Goal: Task Accomplishment & Management: Manage account settings

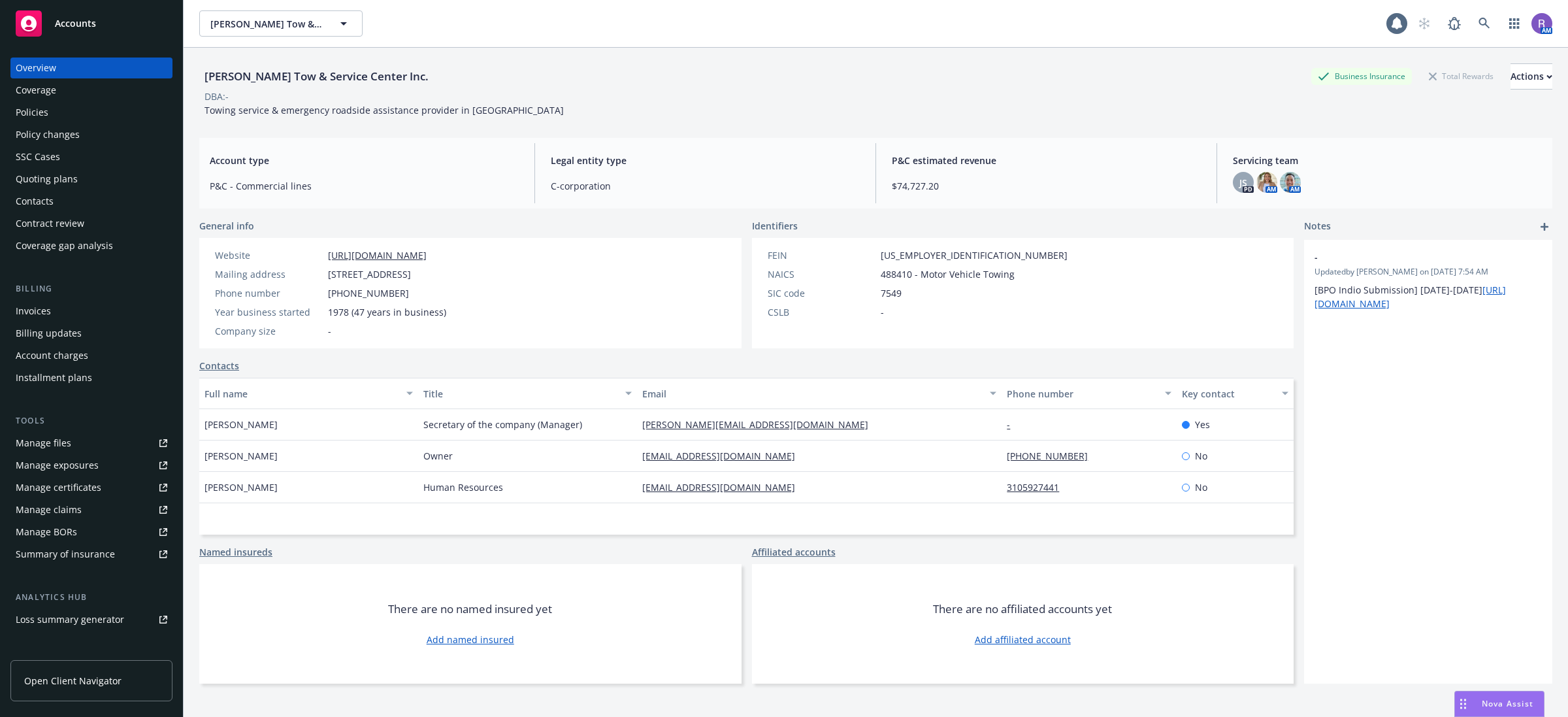
drag, startPoint x: 0, startPoint y: 0, endPoint x: 1463, endPoint y: 24, distance: 1463.2
click at [1474, 24] on div "[PERSON_NAME] Tow & Service Center Inc. [PERSON_NAME] Tow & Service Center Inc.…" at bounding box center [876, 358] width 1385 height 717
click at [1478, 28] on icon at bounding box center [1484, 23] width 12 height 12
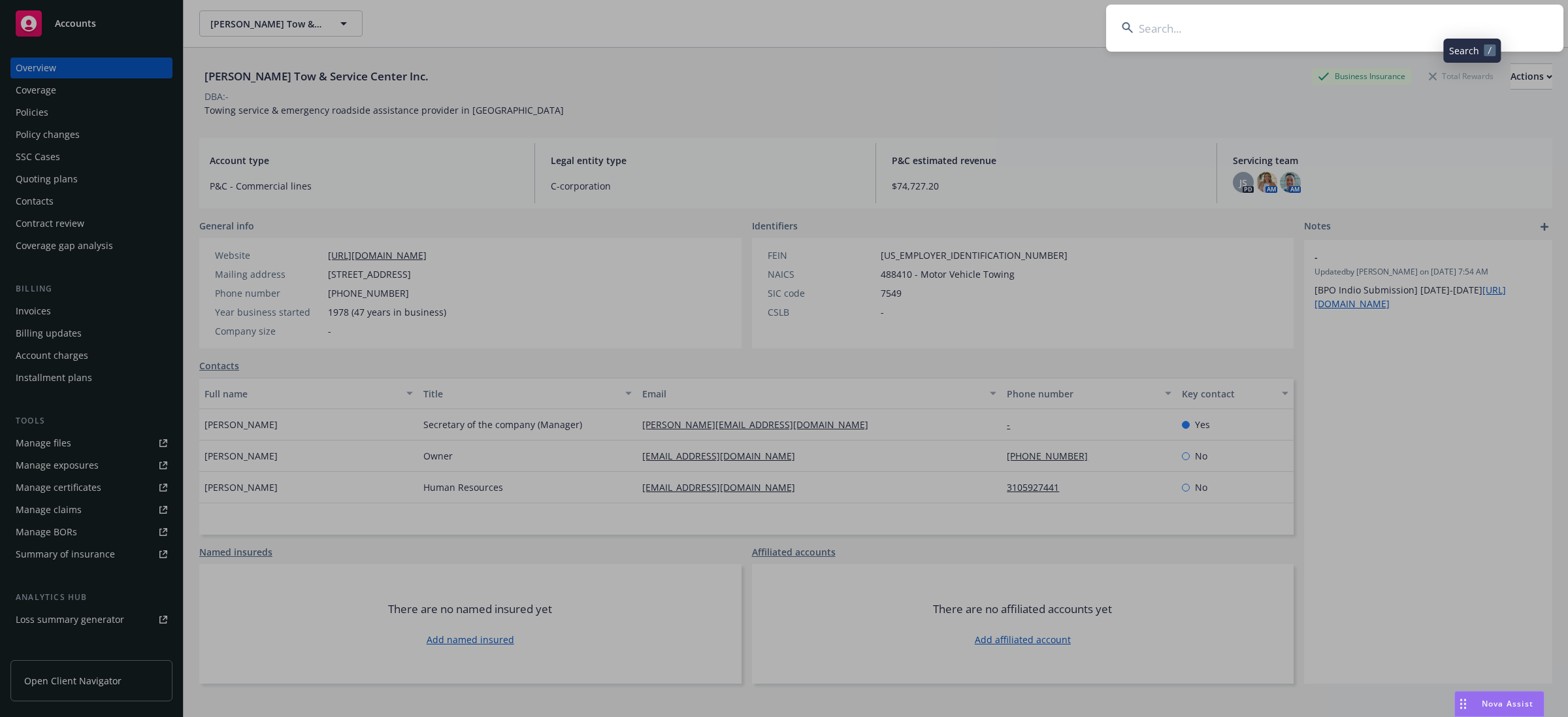
click at [1417, 27] on input at bounding box center [1335, 28] width 457 height 47
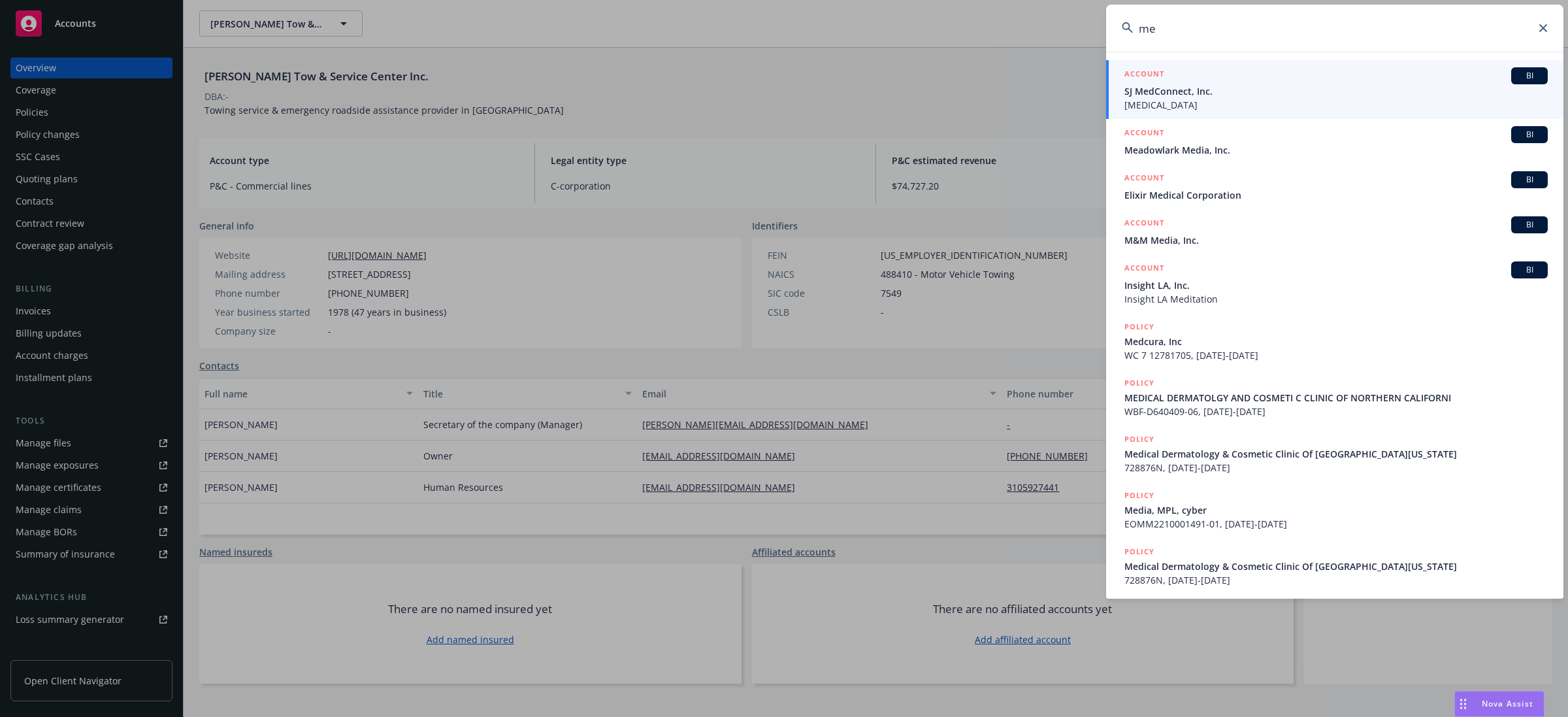
type input "m"
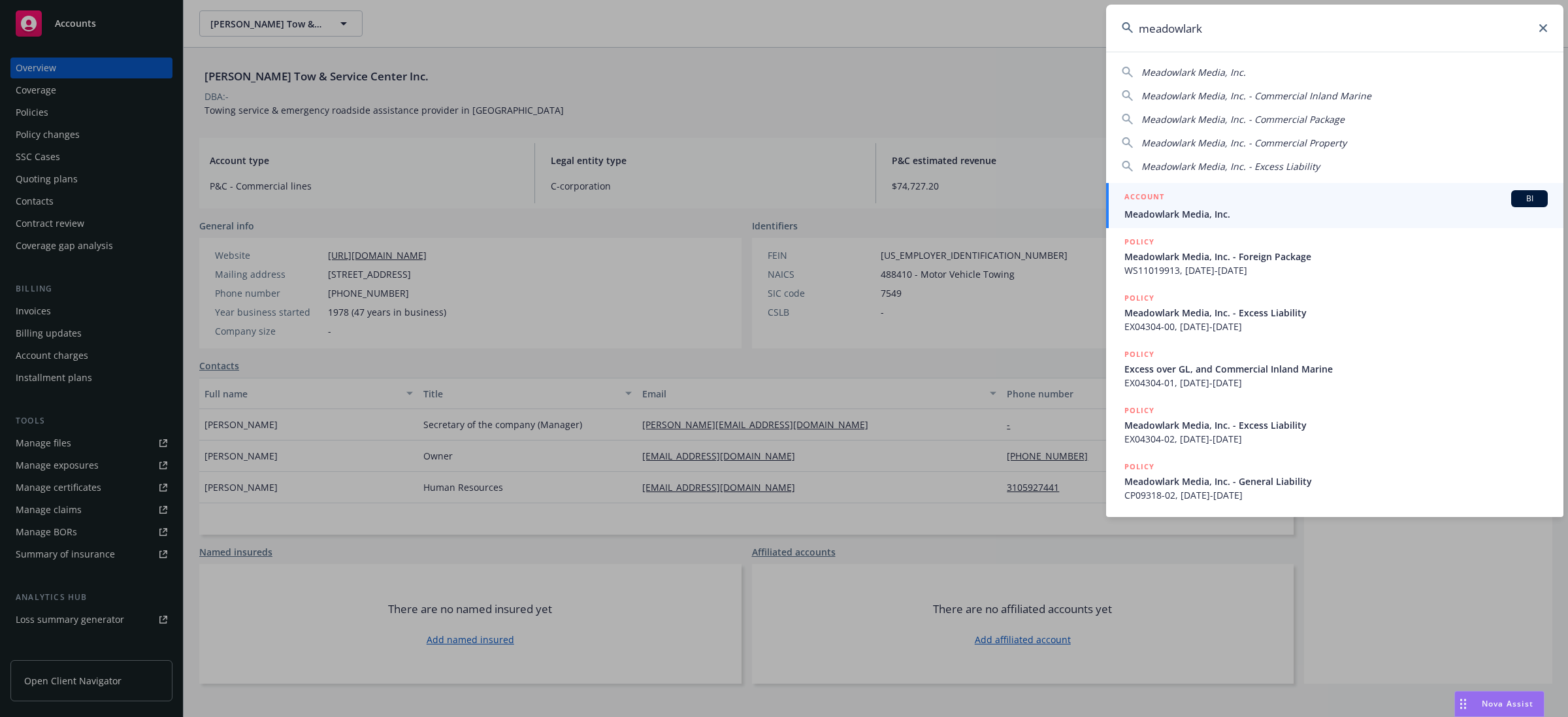
type input "meadowlark"
click at [1248, 211] on span "Meadowlark Media, Inc." at bounding box center [1335, 214] width 423 height 14
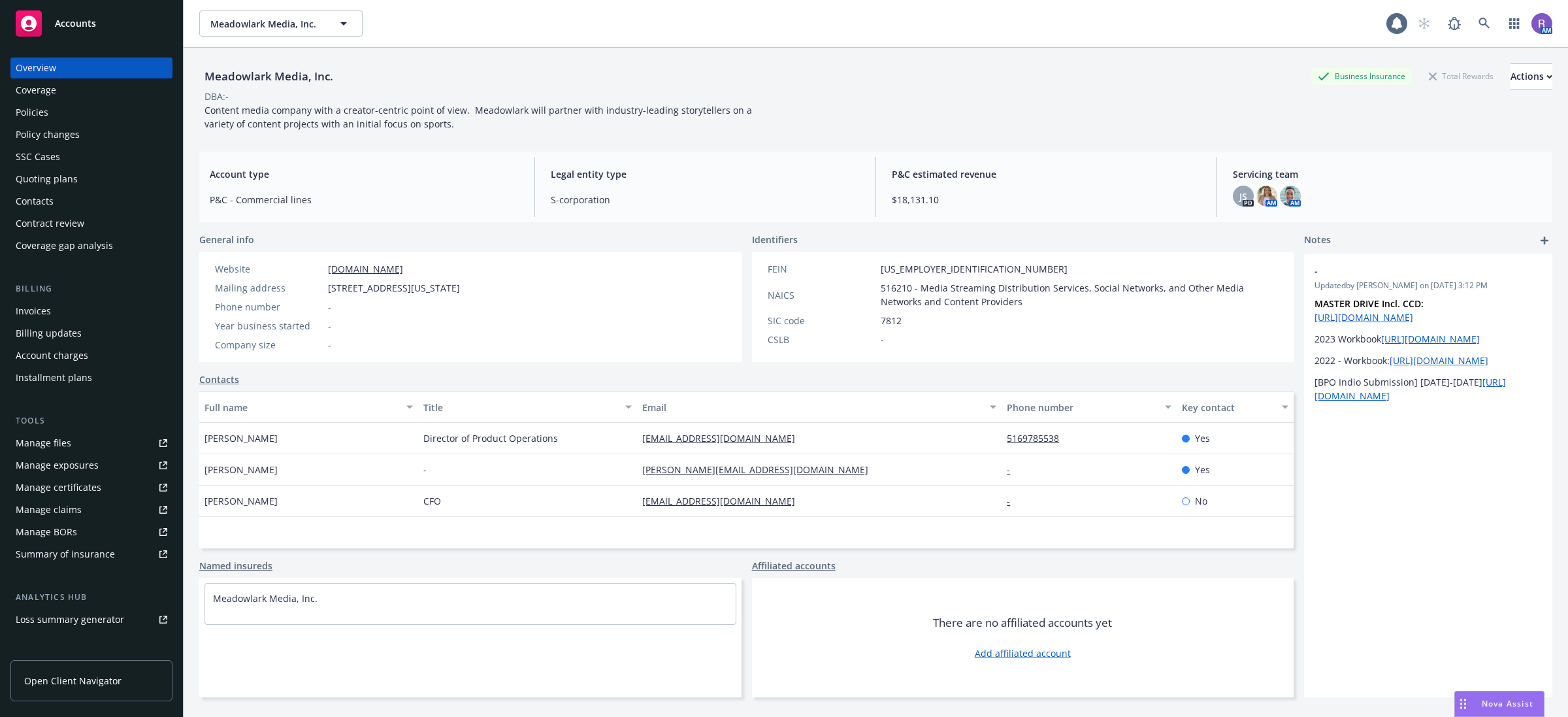
click at [63, 115] on div "Policies" at bounding box center [92, 112] width 152 height 21
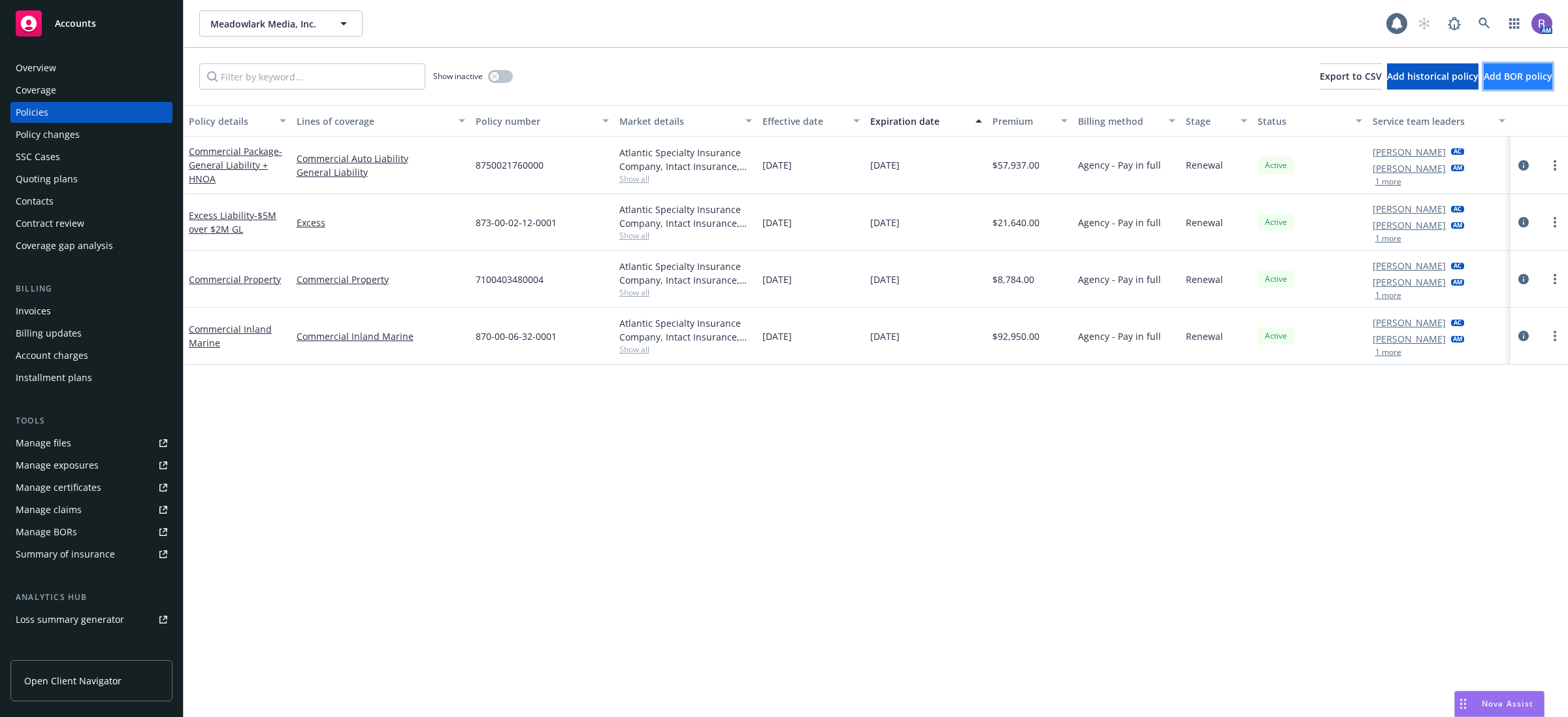
click at [1526, 70] on span "Add BOR policy" at bounding box center [1518, 76] width 68 height 12
select select "other"
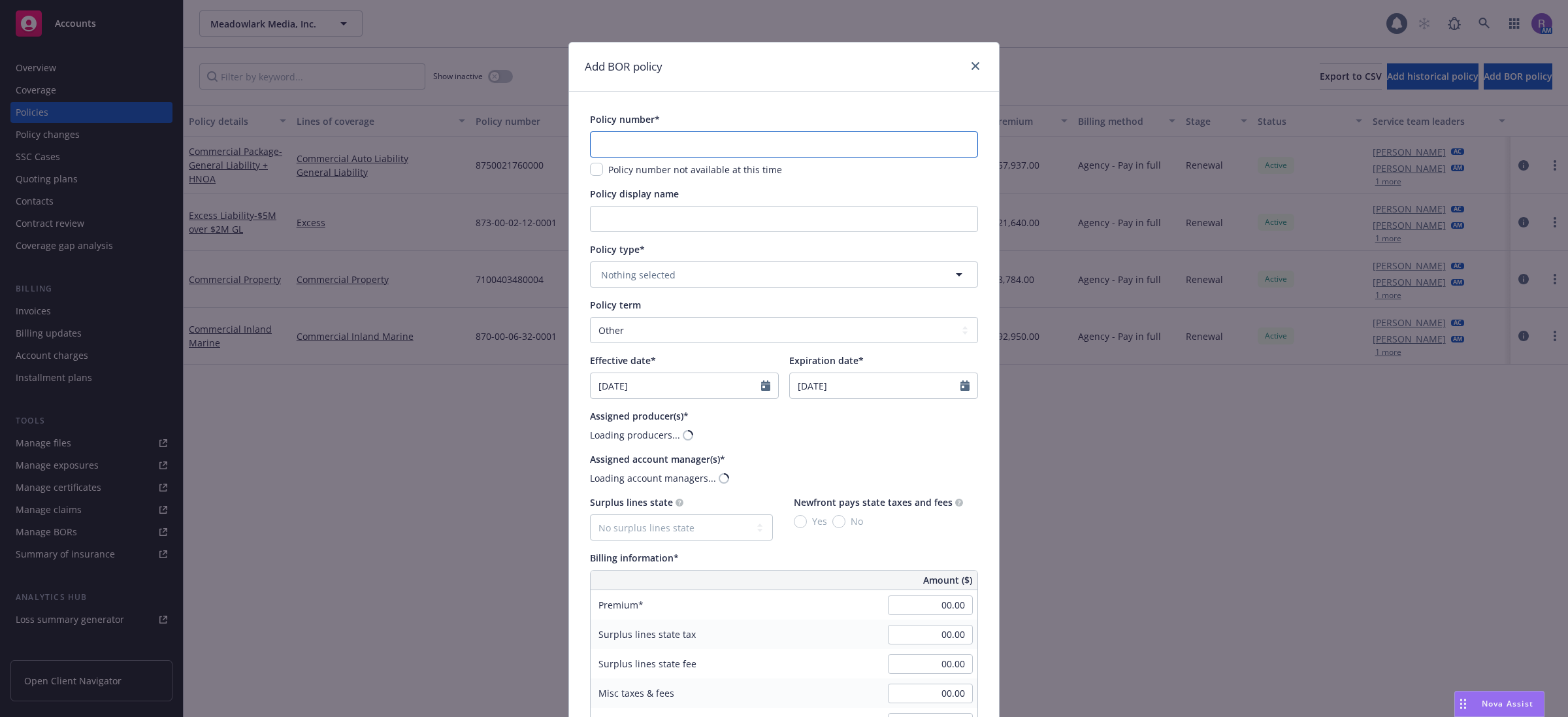
click at [683, 152] on input "text" at bounding box center [783, 144] width 388 height 26
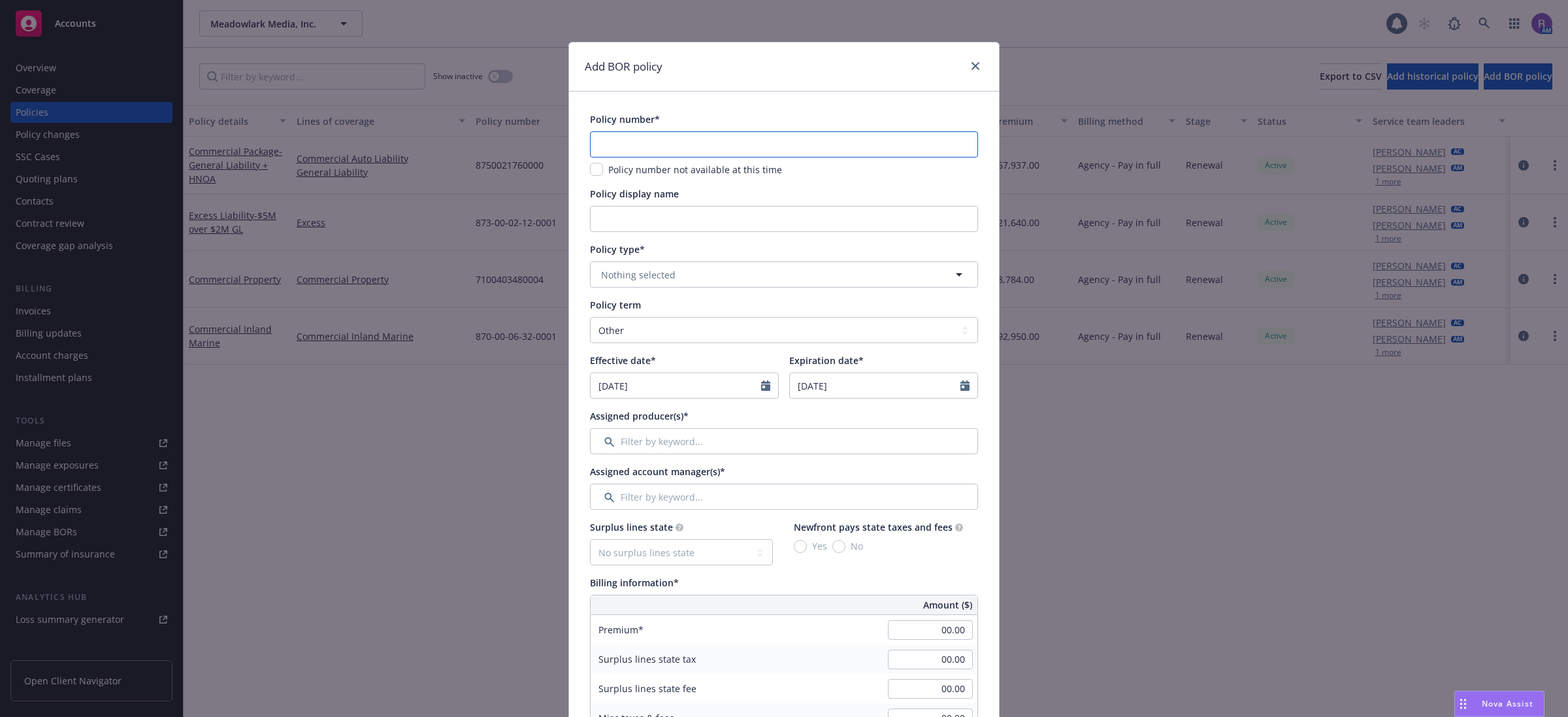
drag, startPoint x: 731, startPoint y: 134, endPoint x: 740, endPoint y: 125, distance: 12.7
click at [731, 134] on input "text" at bounding box center [783, 144] width 388 height 26
paste input "CR-169279"
type input "CR-169279"
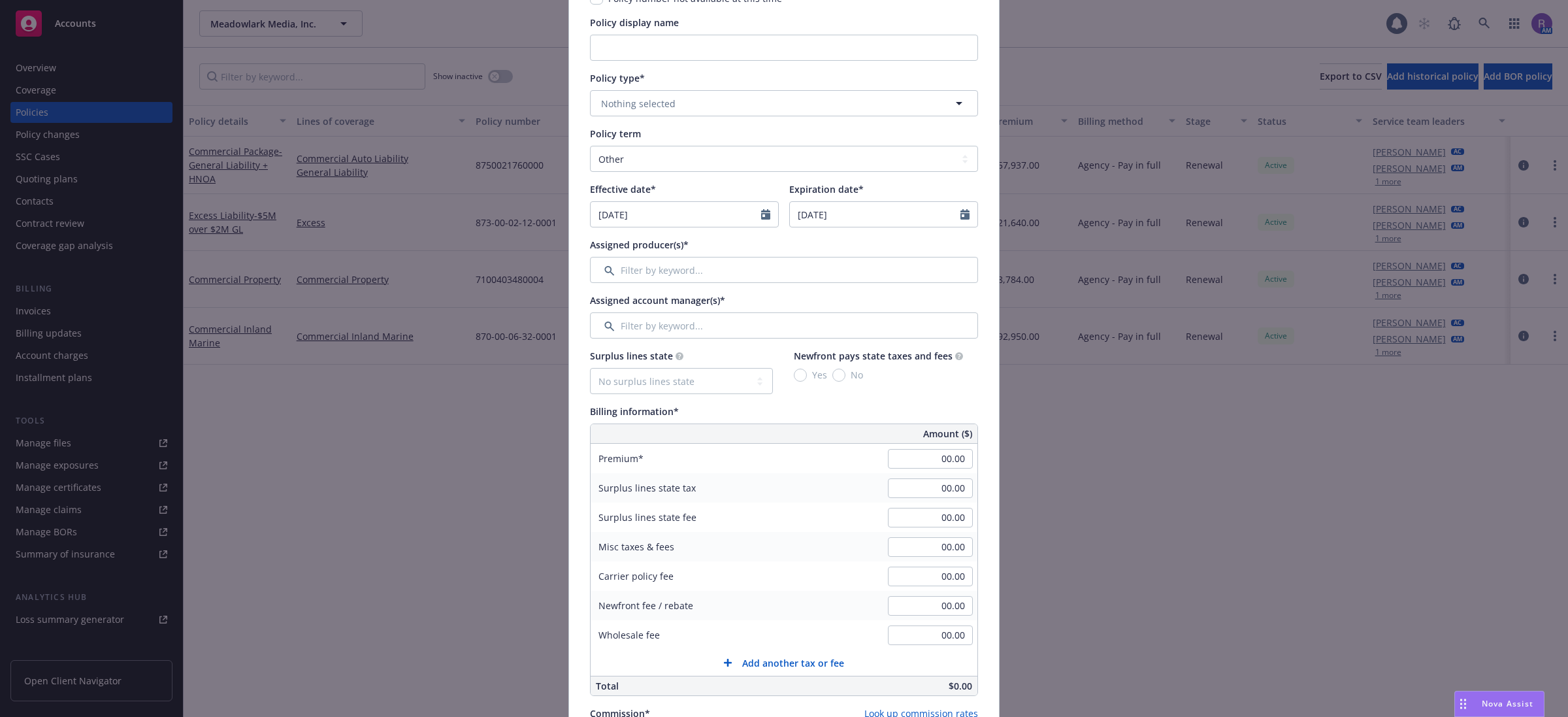
scroll to position [326, 0]
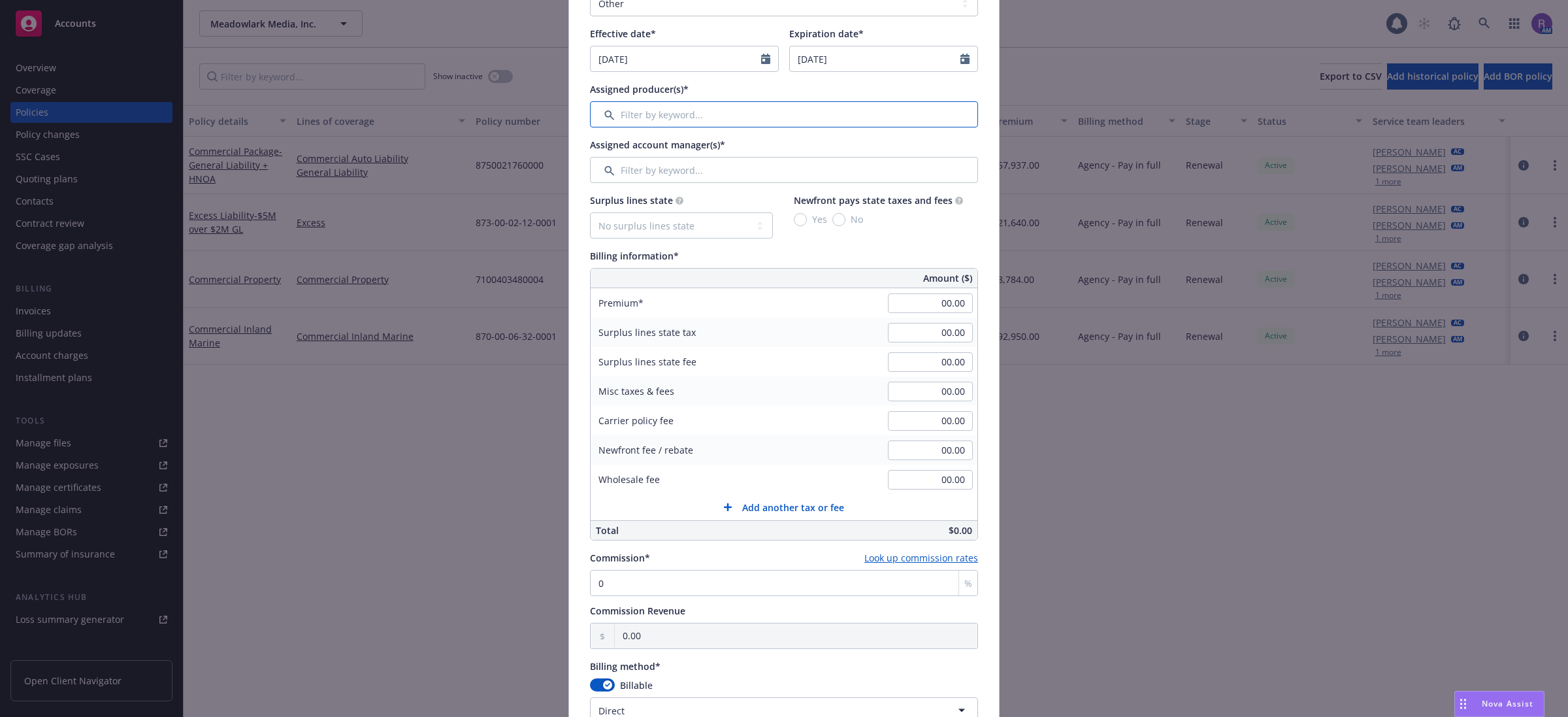
click at [765, 125] on input "Filter by keyword..." at bounding box center [783, 114] width 388 height 26
type input "[PERSON_NAME]"
click at [601, 177] on input "checkbox" at bounding box center [607, 181] width 13 height 13
checkbox input "true"
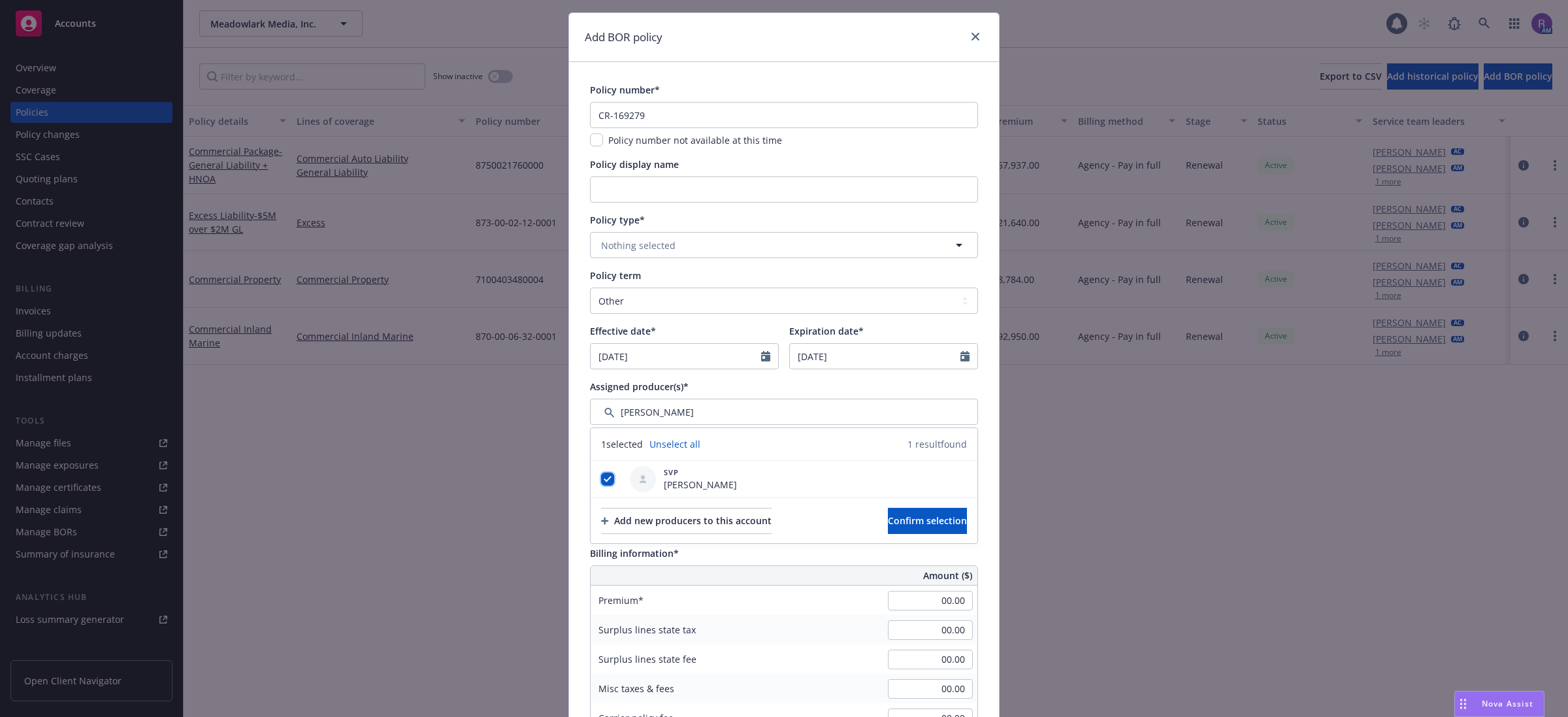
scroll to position [0, 0]
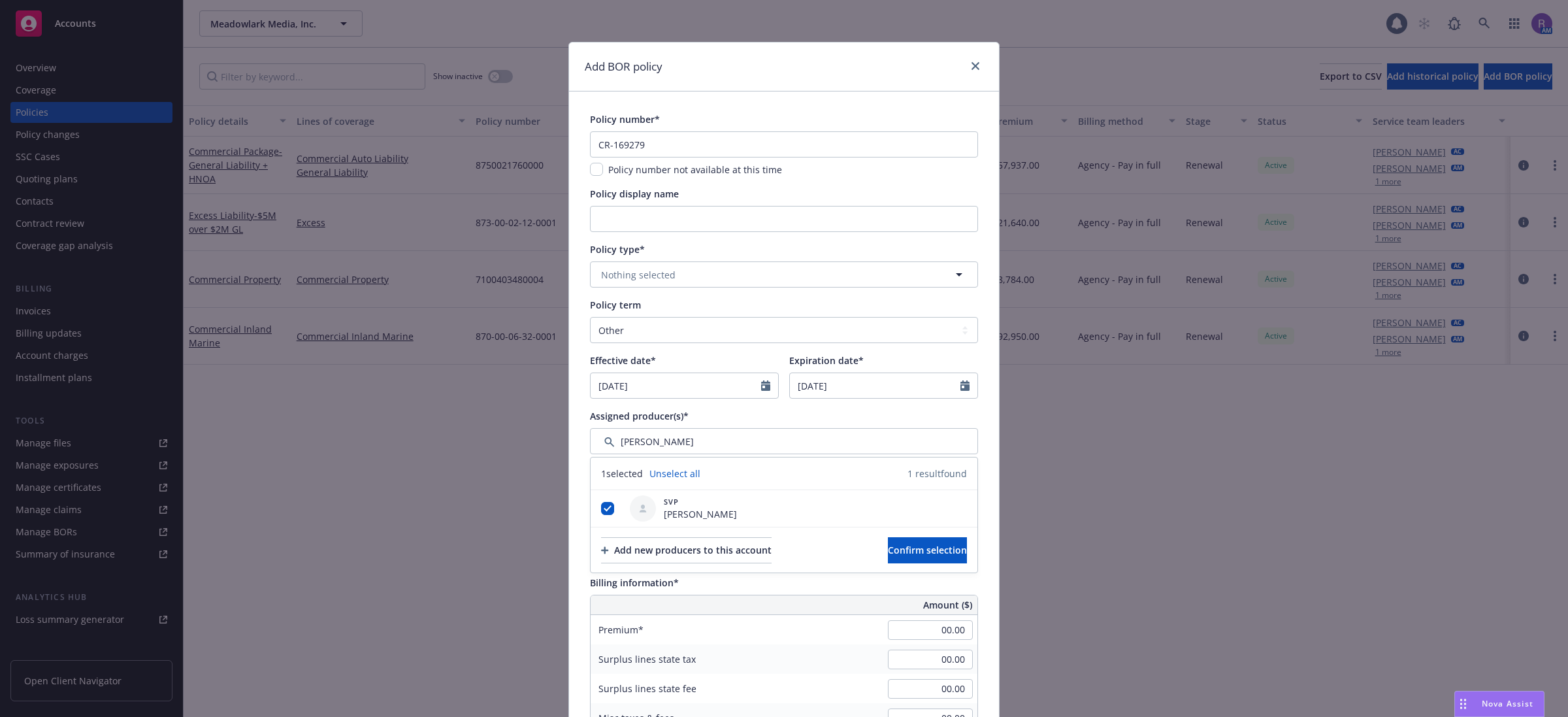
click at [748, 173] on span "Policy number not available at this time" at bounding box center [695, 170] width 174 height 12
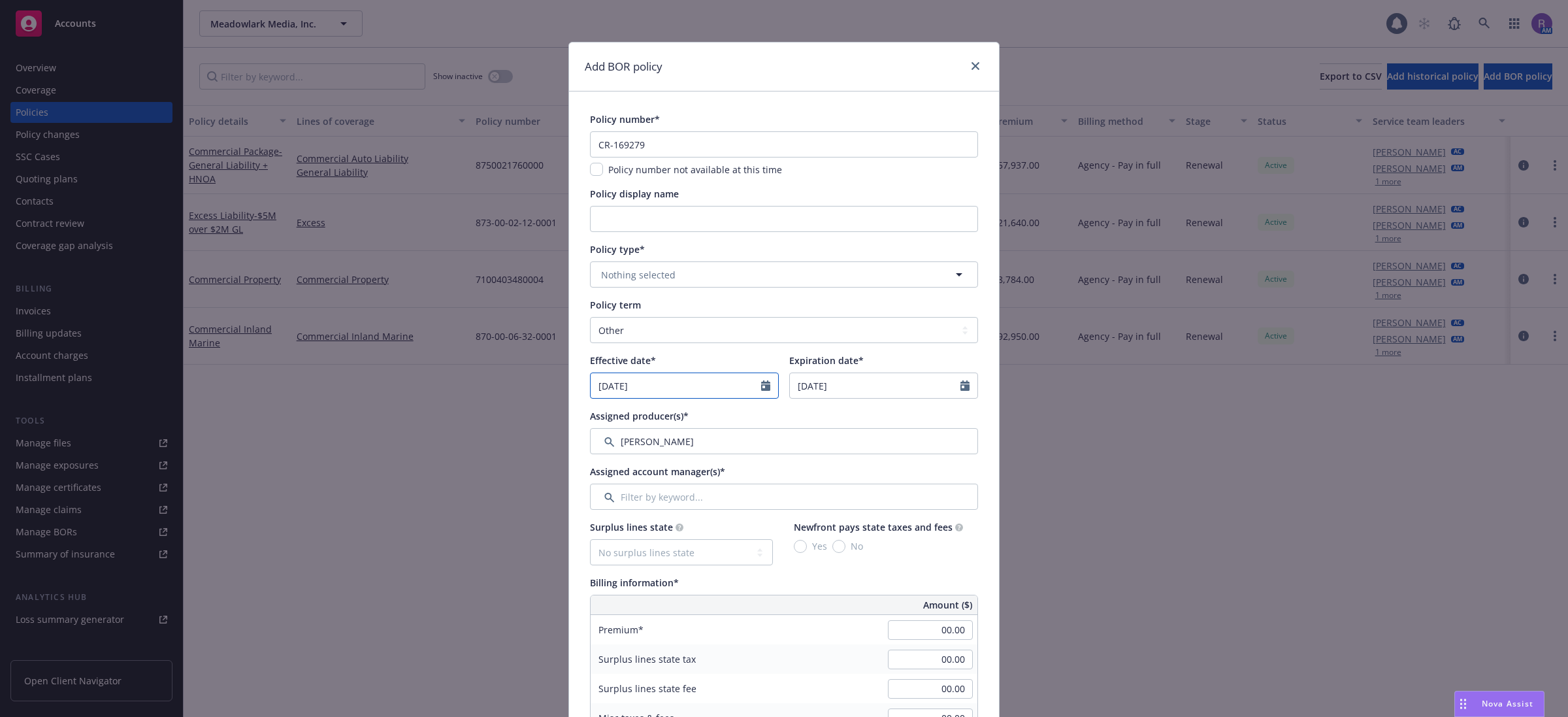
click at [696, 392] on input "[DATE]" at bounding box center [675, 385] width 170 height 25
select select "8"
click at [709, 543] on span "29" at bounding box center [712, 539] width 18 height 16
type input "[DATE]"
click at [694, 409] on div "Assigned producer(s)*" at bounding box center [783, 416] width 388 height 14
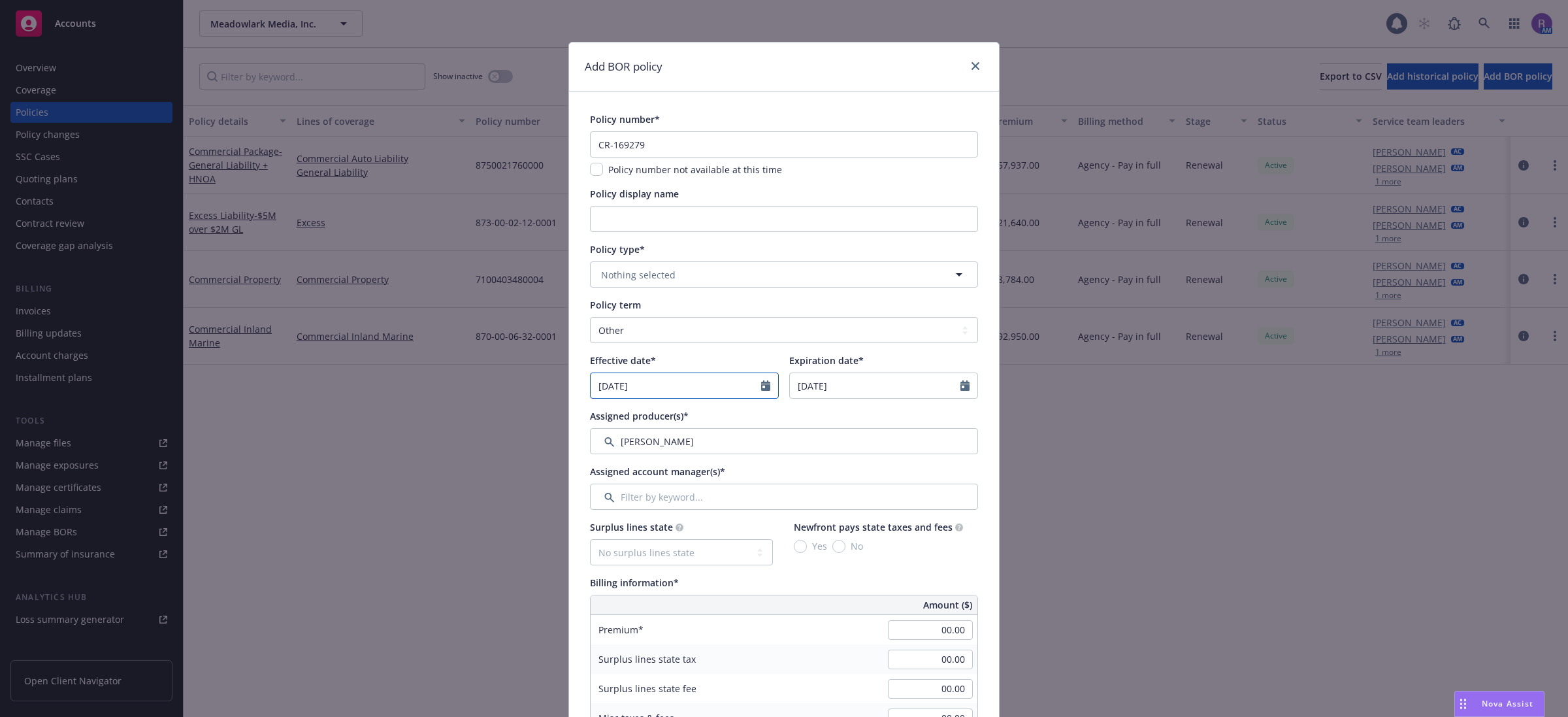
click at [694, 387] on input "[DATE]" at bounding box center [675, 385] width 170 height 25
select select "8"
click at [707, 500] on span "15" at bounding box center [712, 500] width 18 height 16
type input "[DATE]"
select select "8"
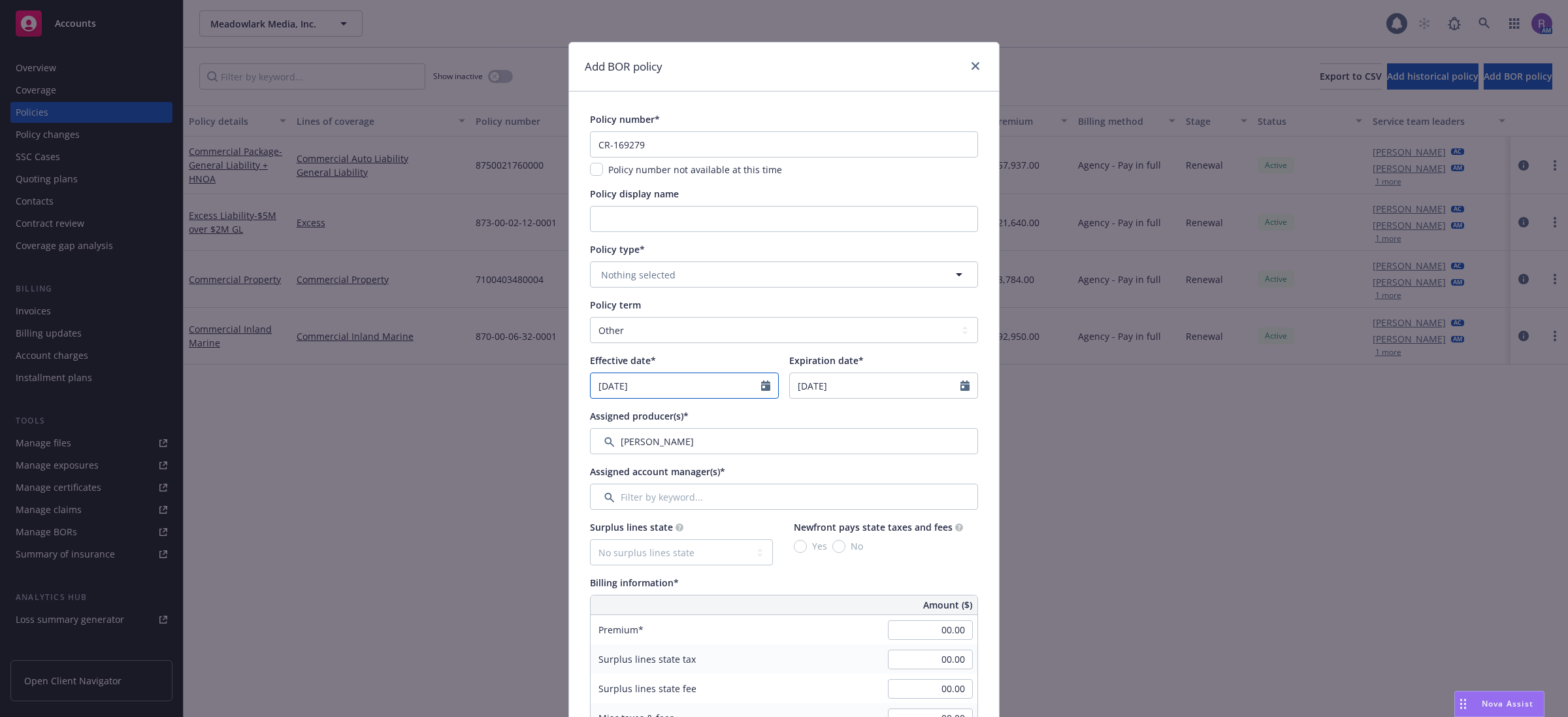
drag, startPoint x: 666, startPoint y: 374, endPoint x: 676, endPoint y: 385, distance: 14.9
click at [670, 378] on input "[DATE]" at bounding box center [675, 385] width 170 height 25
click at [724, 494] on span "16" at bounding box center [733, 500] width 18 height 16
type input "[DATE]"
click at [696, 384] on input "[DATE]" at bounding box center [675, 385] width 170 height 25
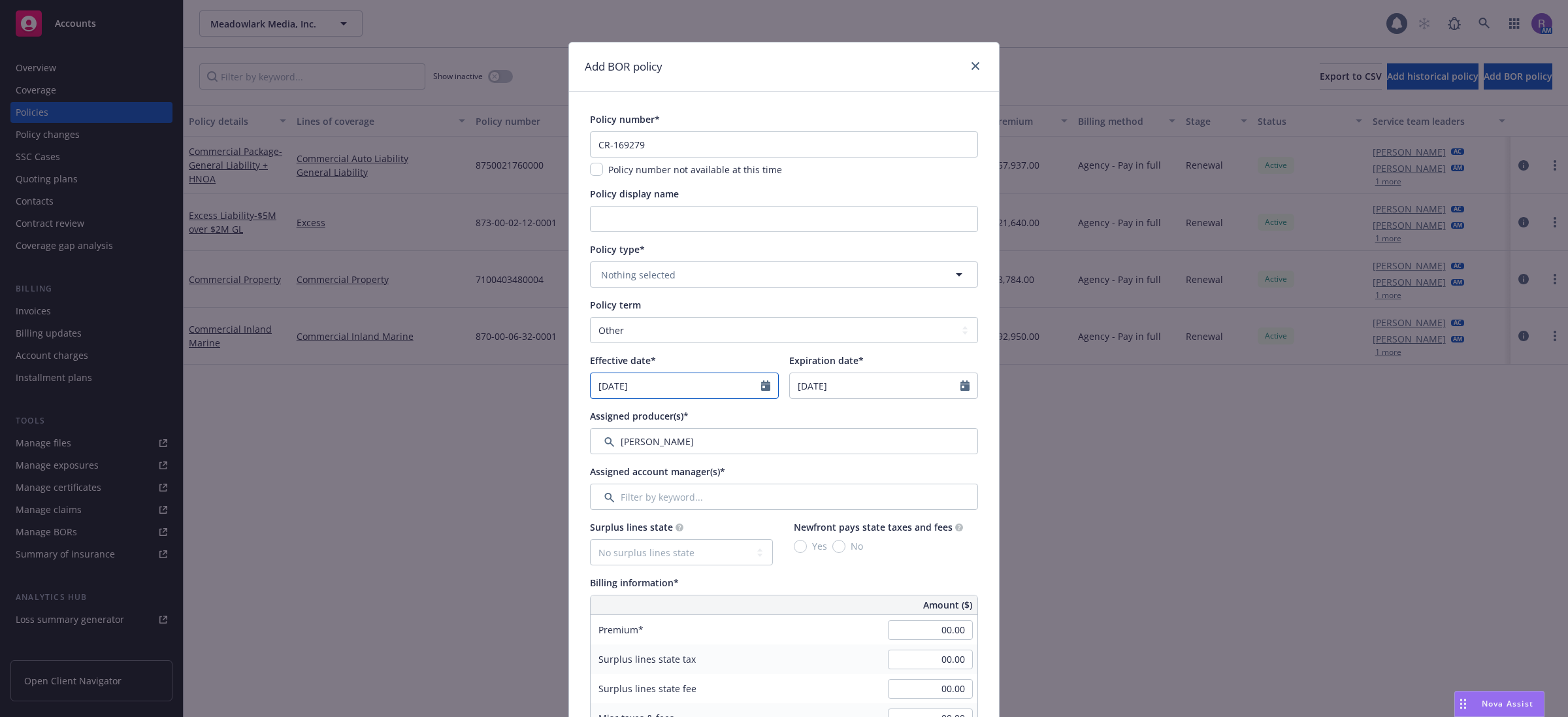
select select "8"
type input "2024"
click at [716, 419] on input "2024" at bounding box center [703, 417] width 42 height 14
click at [876, 385] on input "[DATE]" at bounding box center [875, 385] width 170 height 25
click at [928, 421] on button "button" at bounding box center [934, 416] width 16 height 16
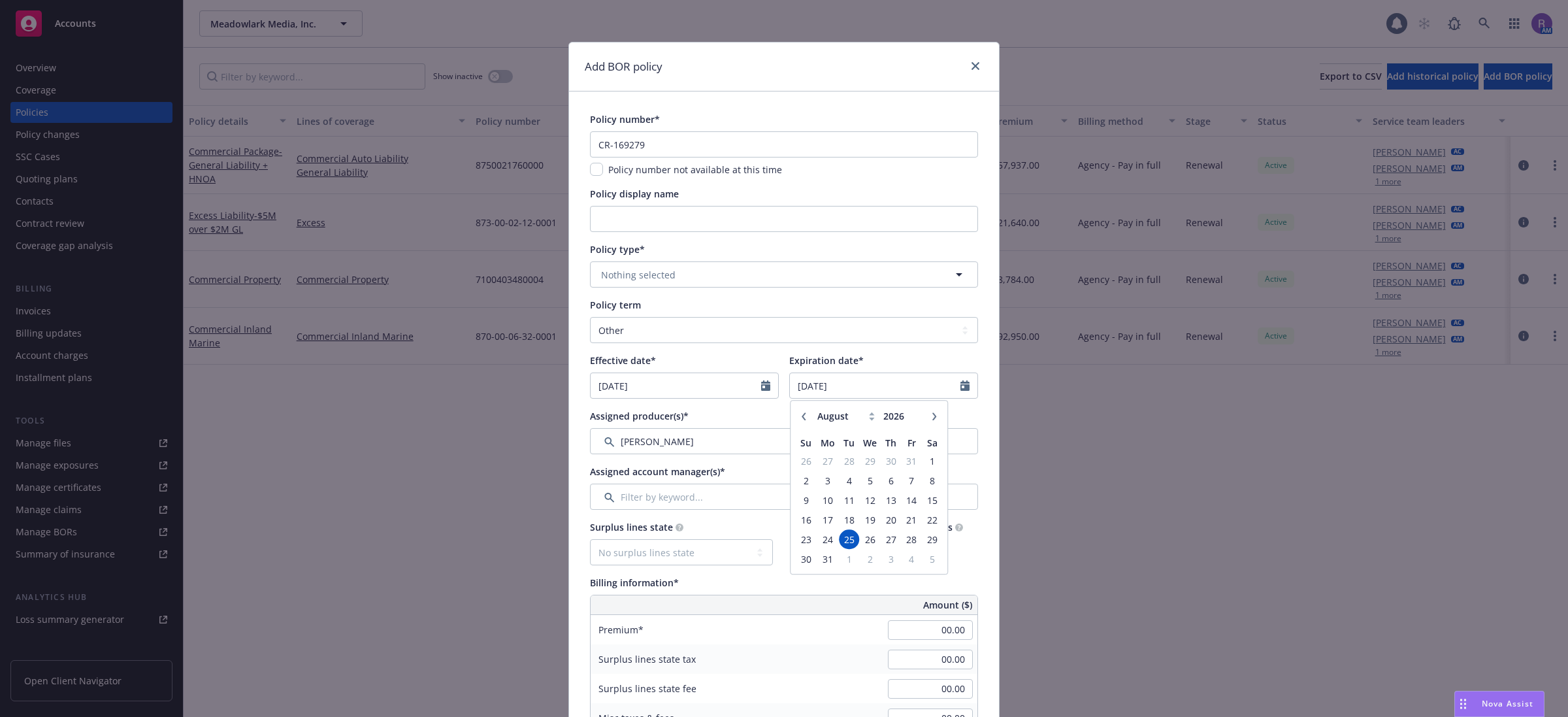
select select "9"
click at [840, 521] on span "22" at bounding box center [849, 520] width 18 height 16
type input "[DATE]"
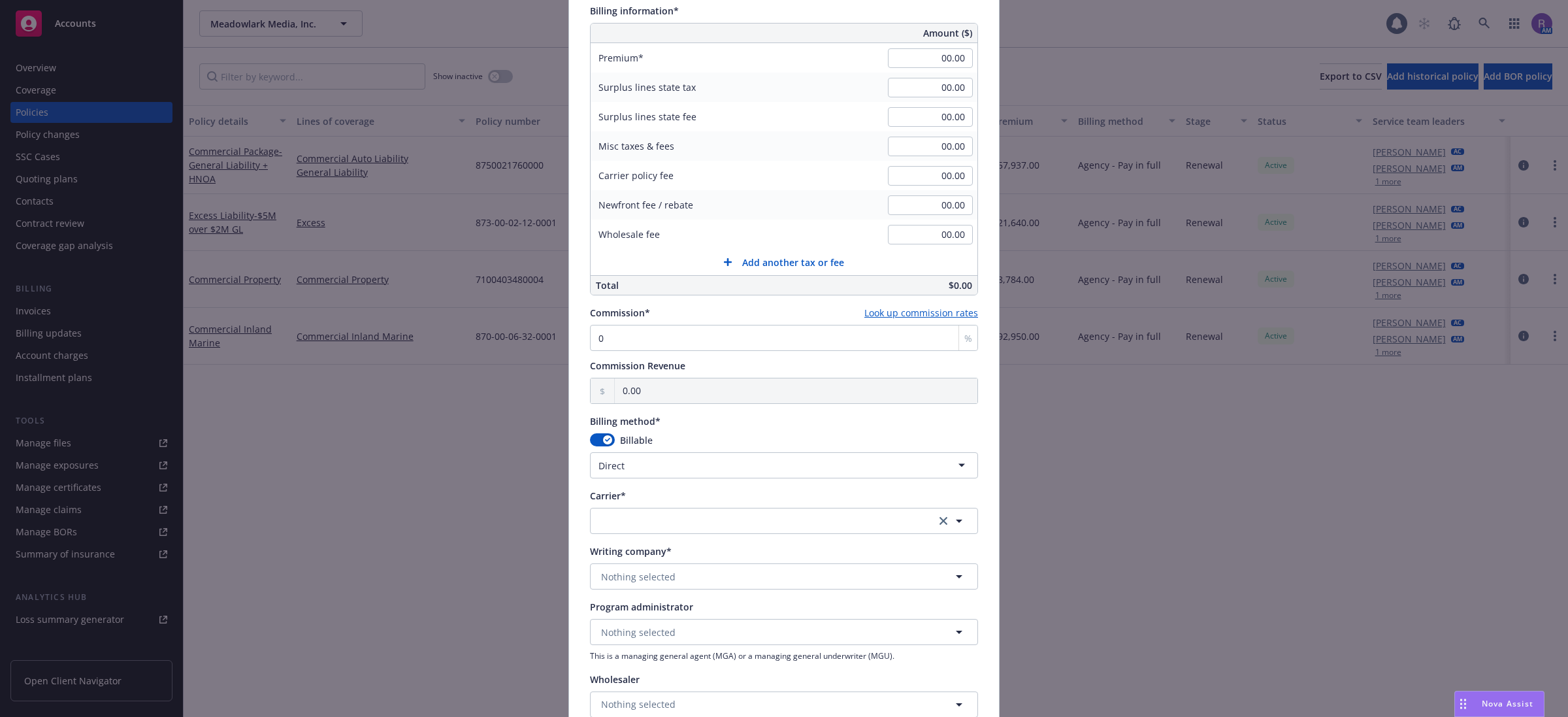
scroll to position [326, 0]
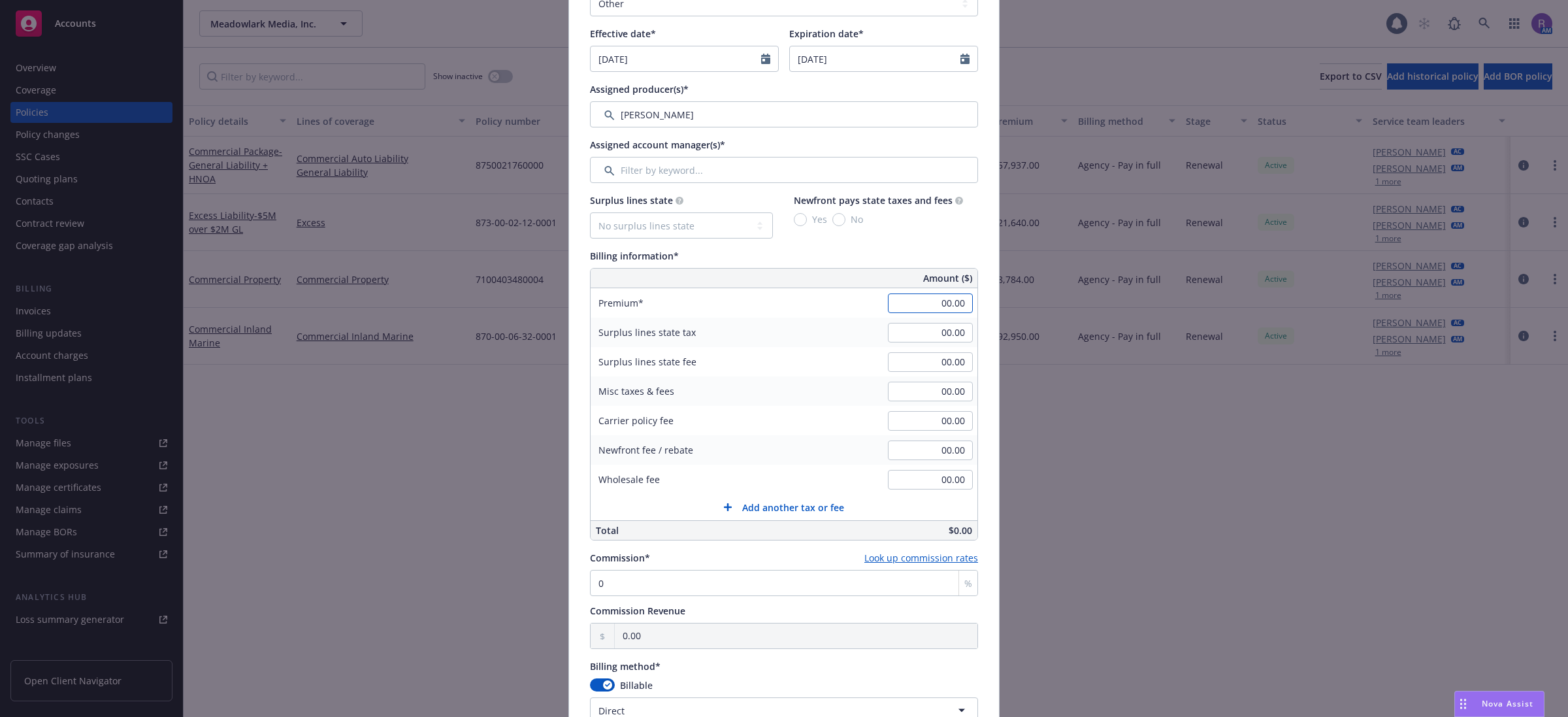
click at [913, 309] on input "00.00" at bounding box center [930, 303] width 85 height 20
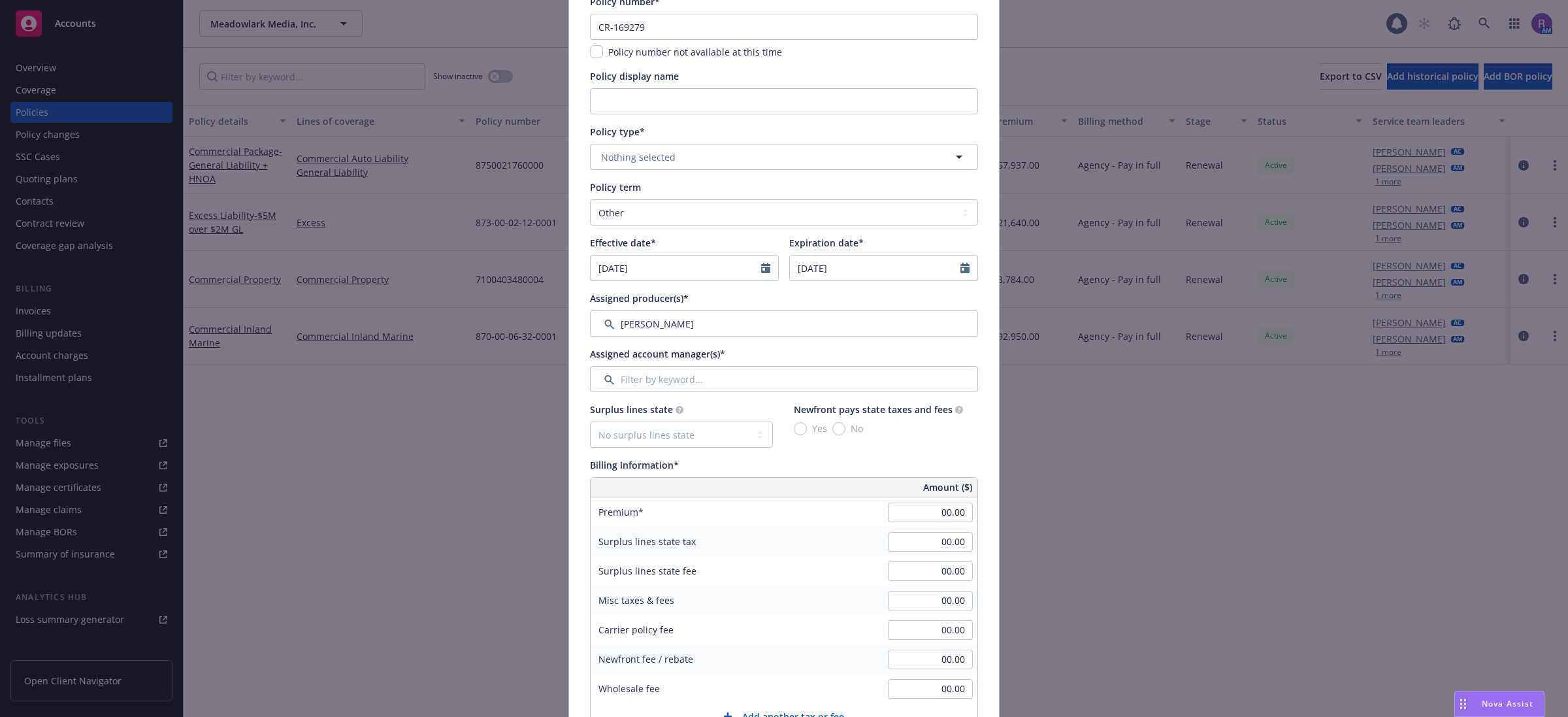
scroll to position [0, 0]
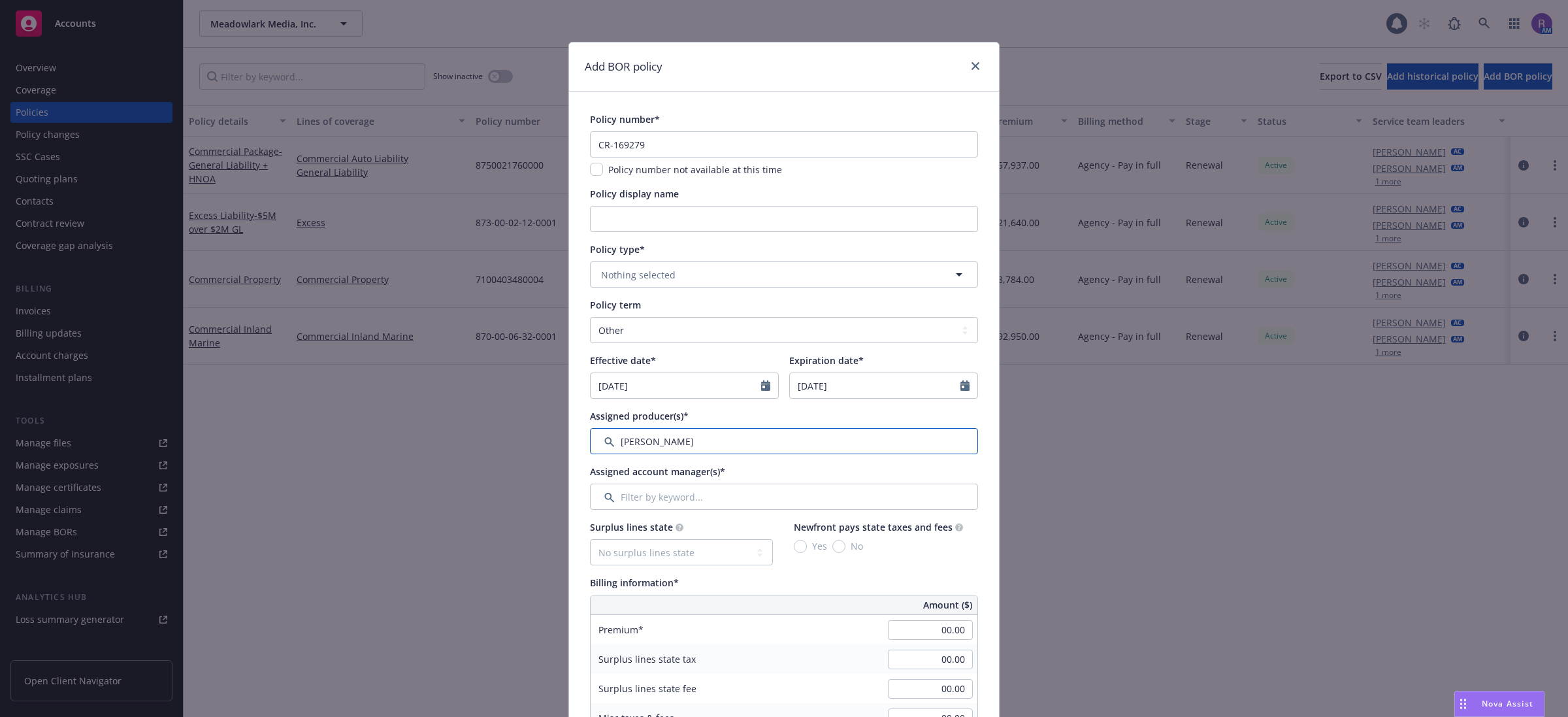
click at [718, 443] on input "Filter by keyword..." at bounding box center [783, 441] width 388 height 26
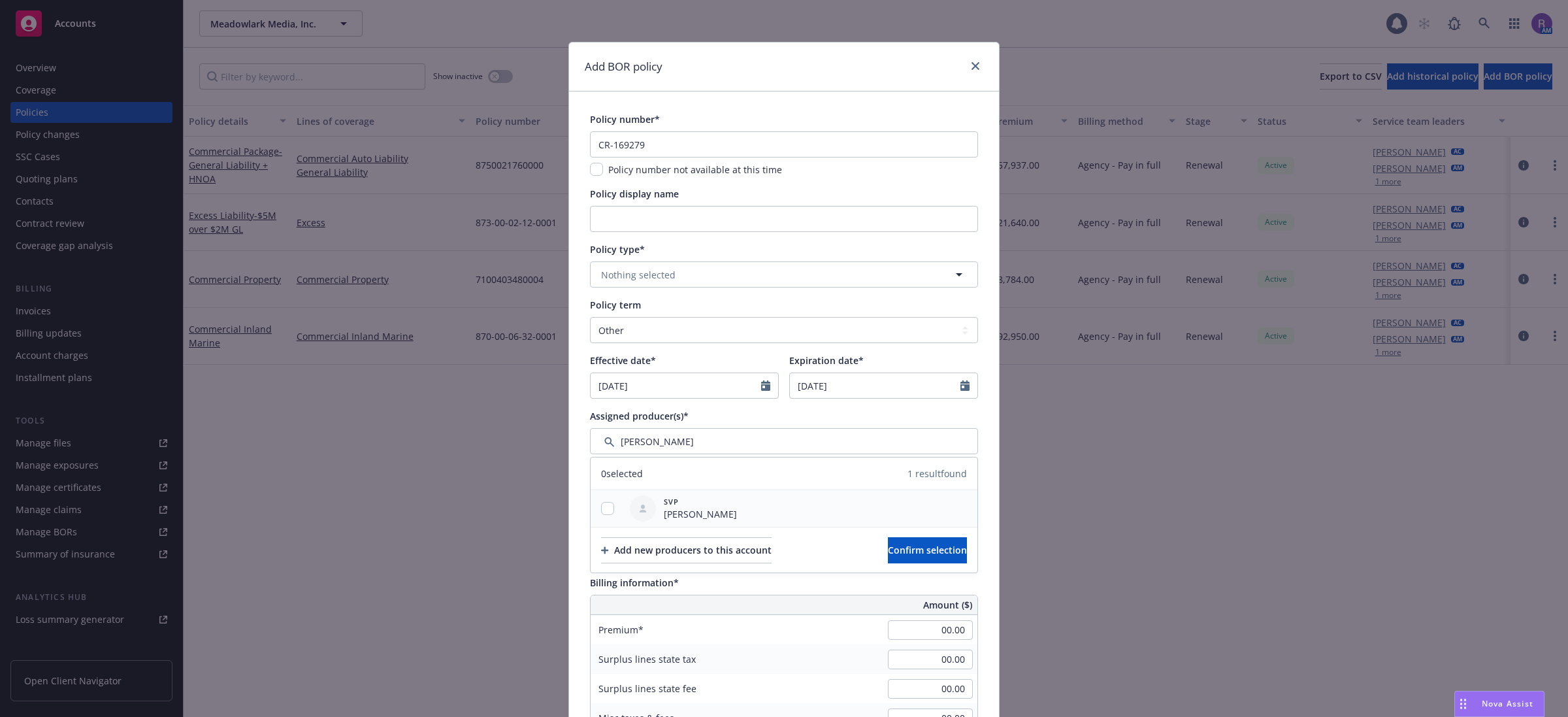
click at [686, 506] on span "SVP" at bounding box center [700, 501] width 73 height 11
click at [605, 514] on input "checkbox" at bounding box center [607, 508] width 13 height 13
checkbox input "true"
click at [906, 558] on button "Confirm selection" at bounding box center [928, 550] width 79 height 26
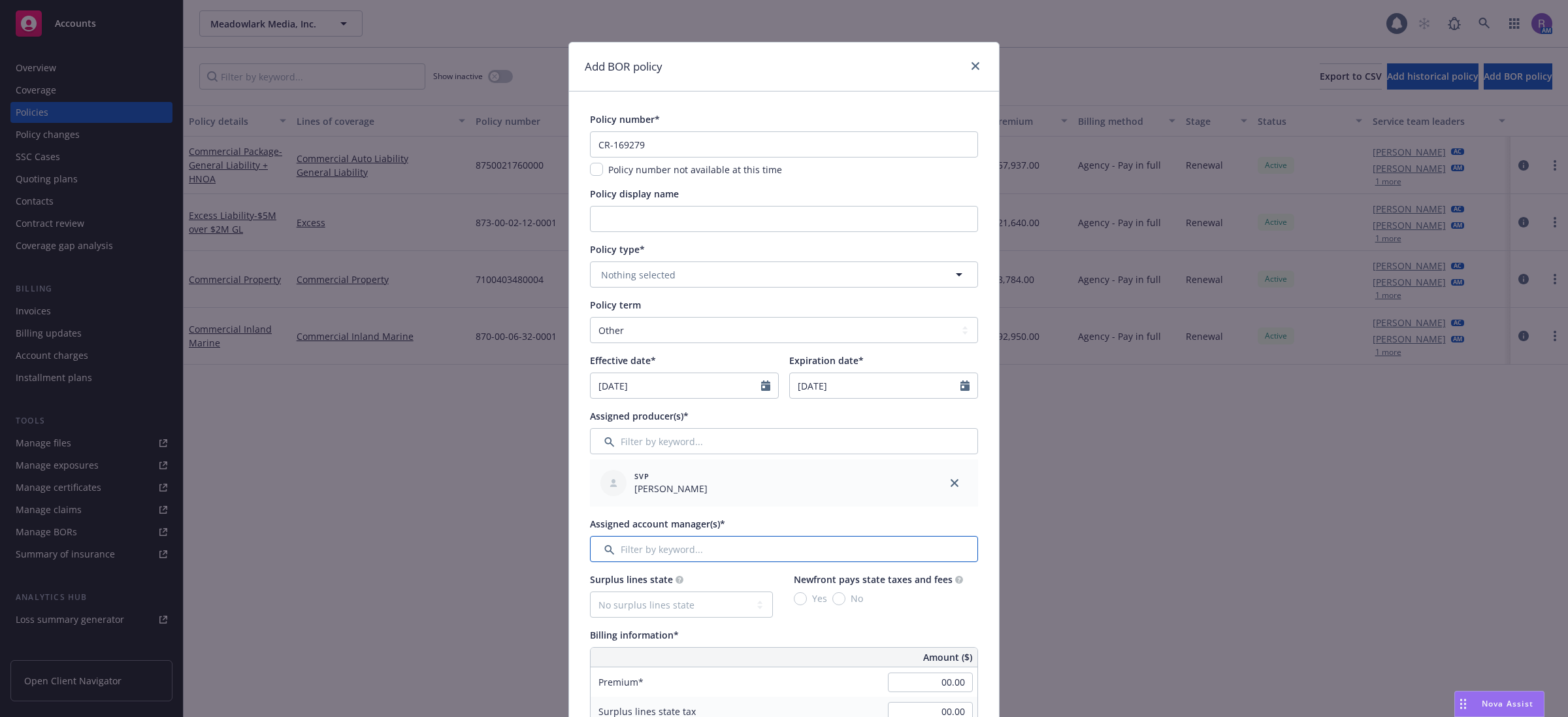
click at [659, 549] on input "Filter by keyword..." at bounding box center [783, 549] width 388 height 26
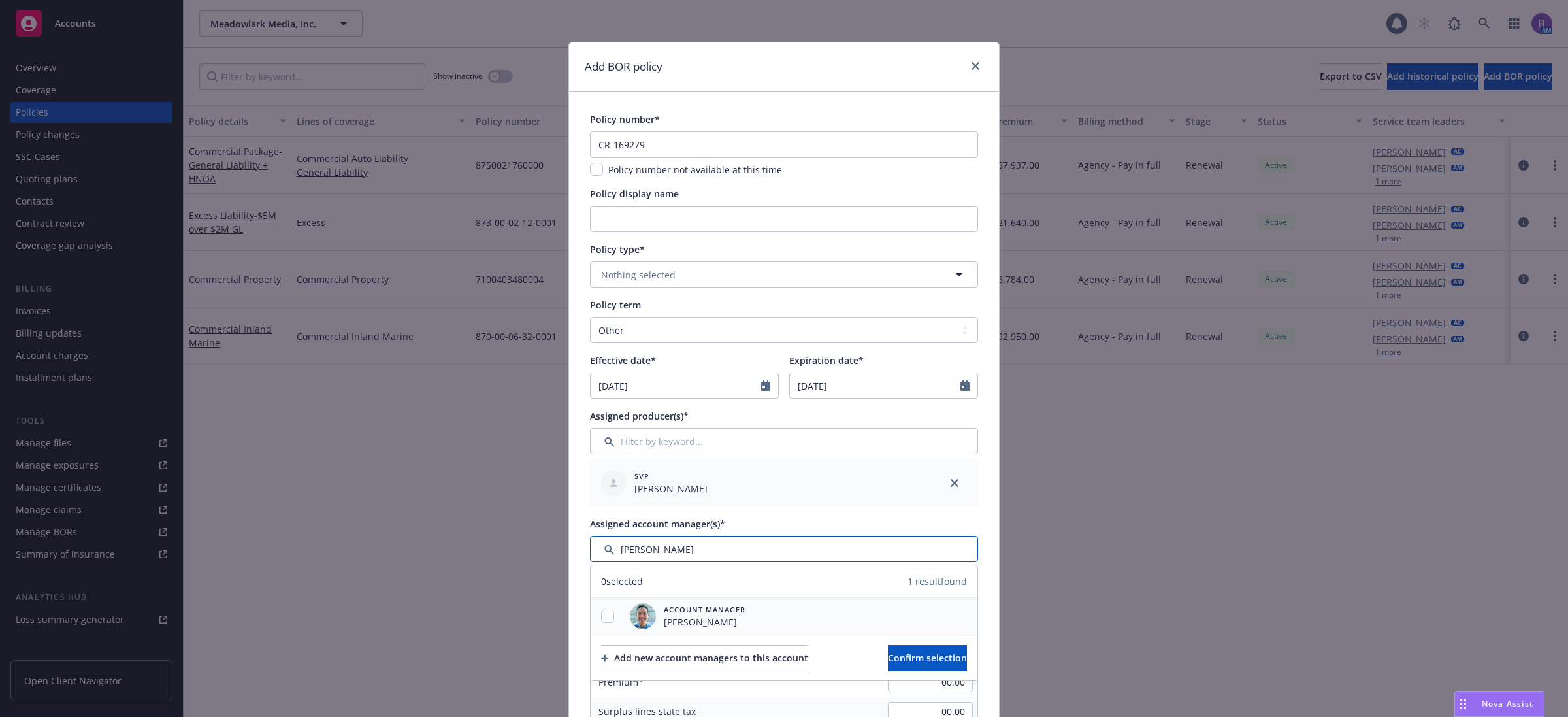
type input "[PERSON_NAME]"
click at [604, 618] on input "checkbox" at bounding box center [607, 616] width 13 height 13
checkbox input "true"
click at [900, 657] on span "Confirm selection" at bounding box center [928, 657] width 79 height 12
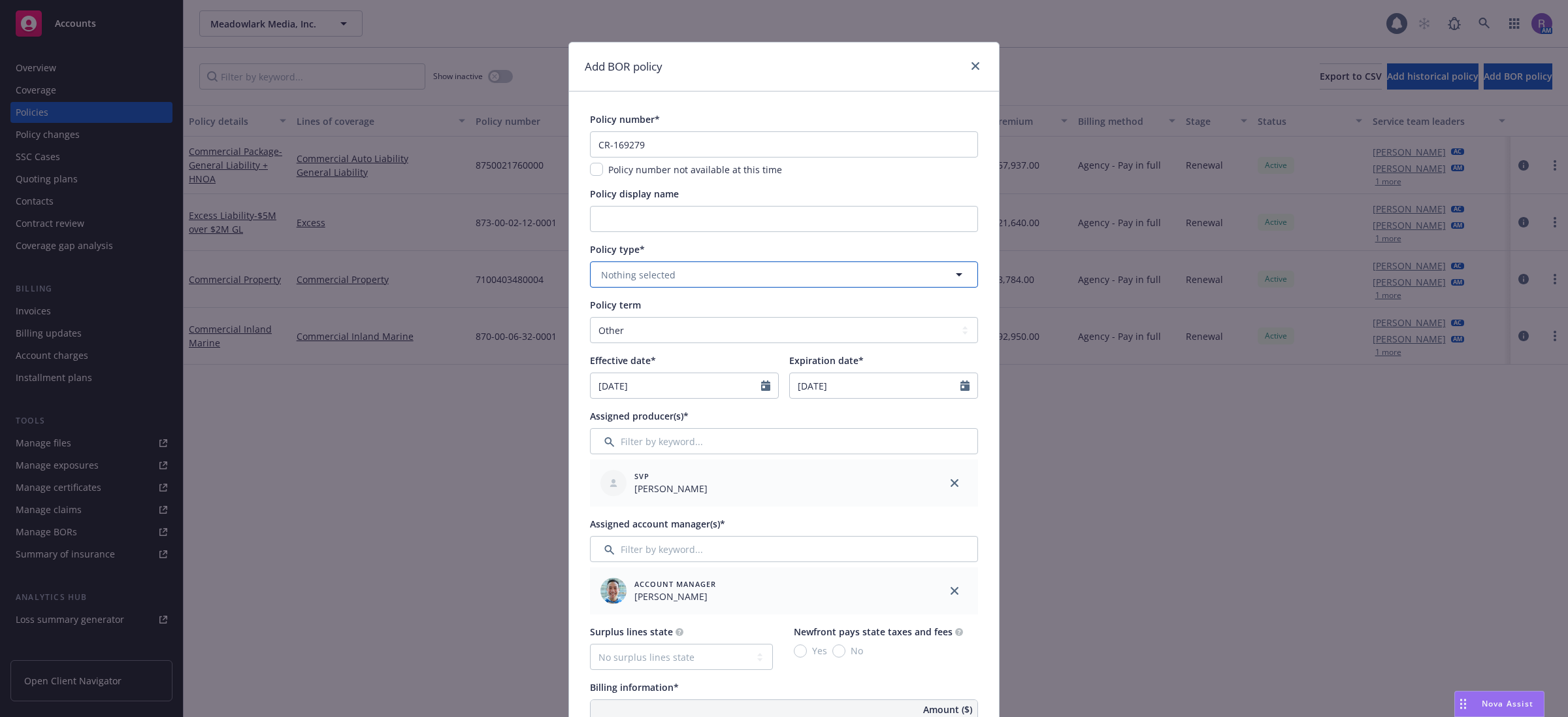
click at [668, 278] on button "Nothing selected" at bounding box center [783, 274] width 388 height 26
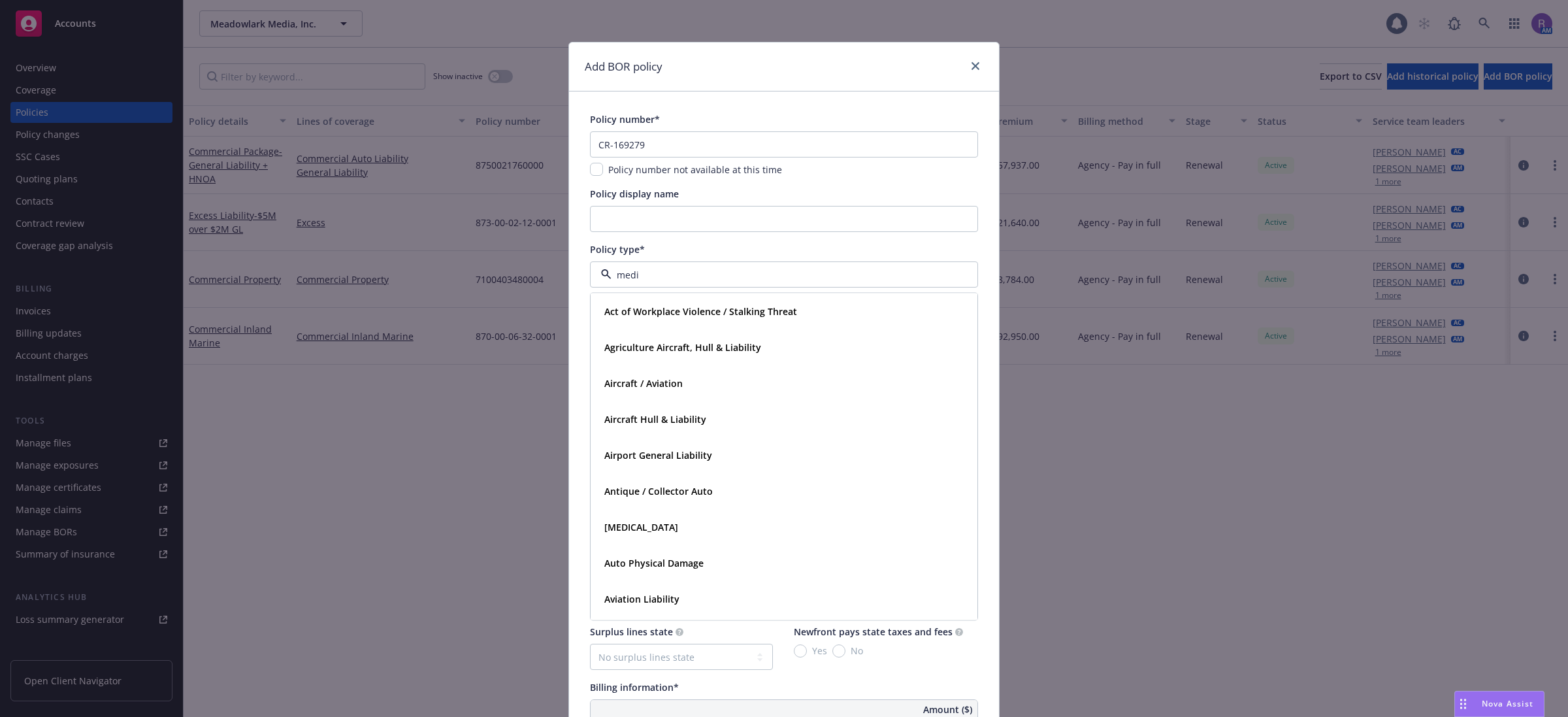
type input "media"
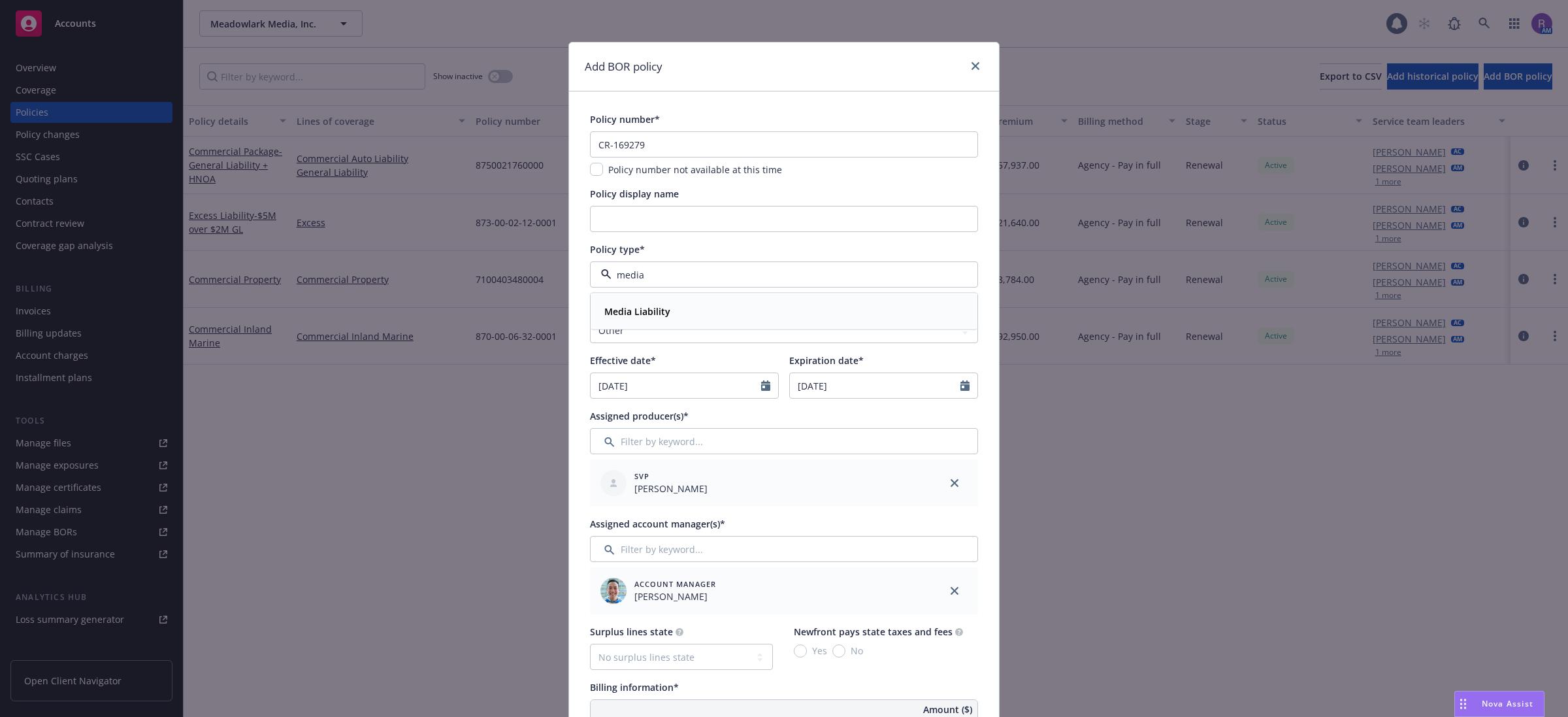
click at [668, 308] on div "Media Liability" at bounding box center [784, 311] width 370 height 19
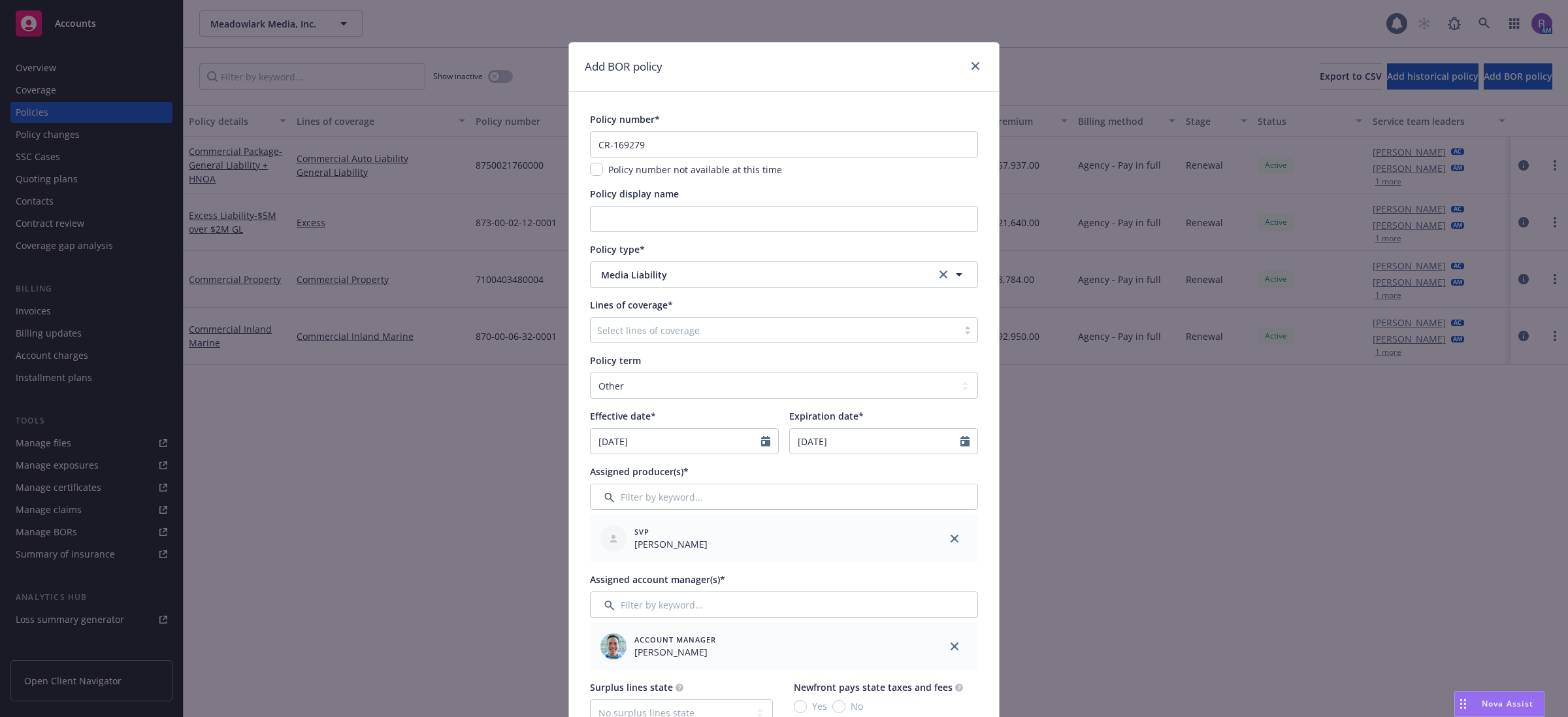
scroll to position [245, 0]
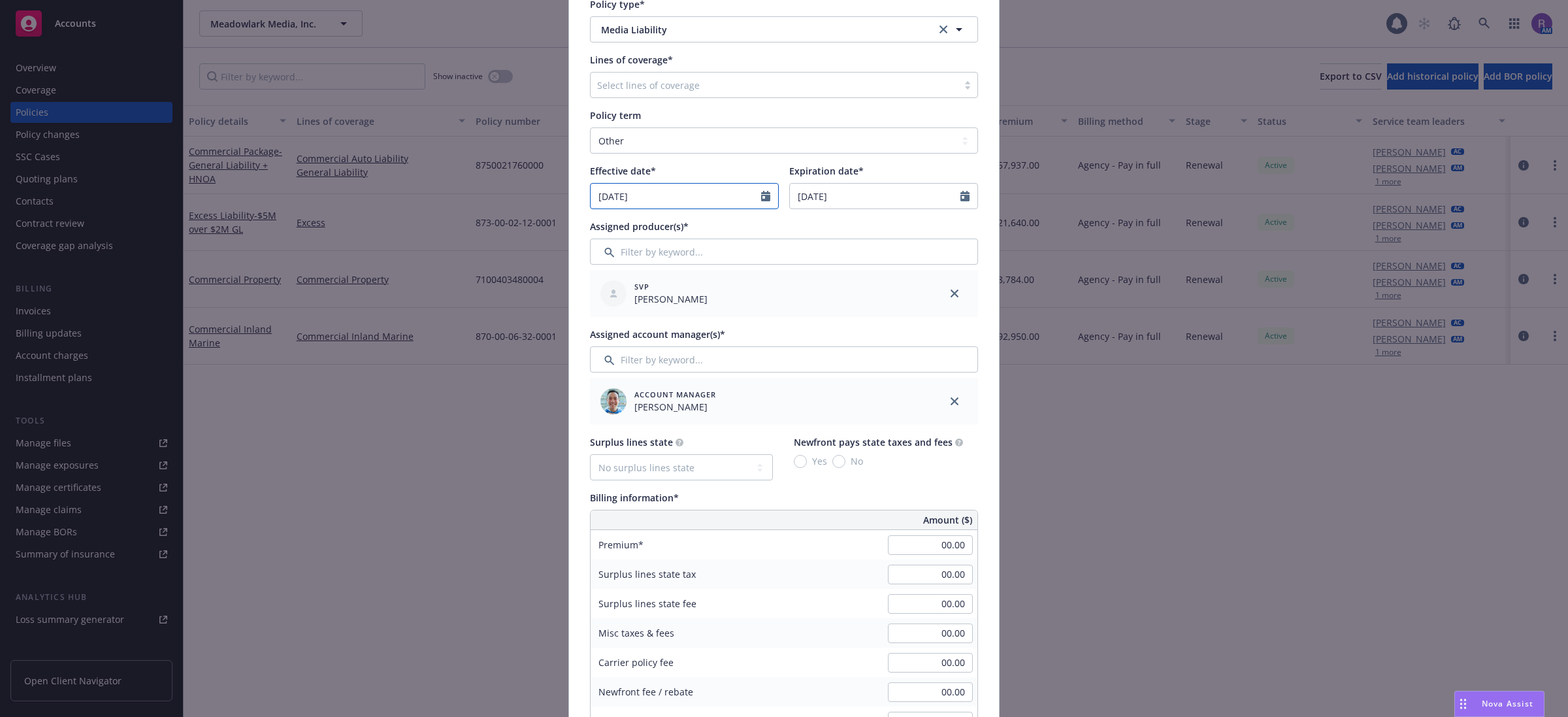
select select "8"
click at [710, 196] on input "[DATE]" at bounding box center [675, 196] width 170 height 25
type input "2024"
click at [709, 230] on input "2024" at bounding box center [703, 227] width 42 height 14
click at [825, 299] on div "SVP [PERSON_NAME]" at bounding box center [760, 293] width 330 height 36
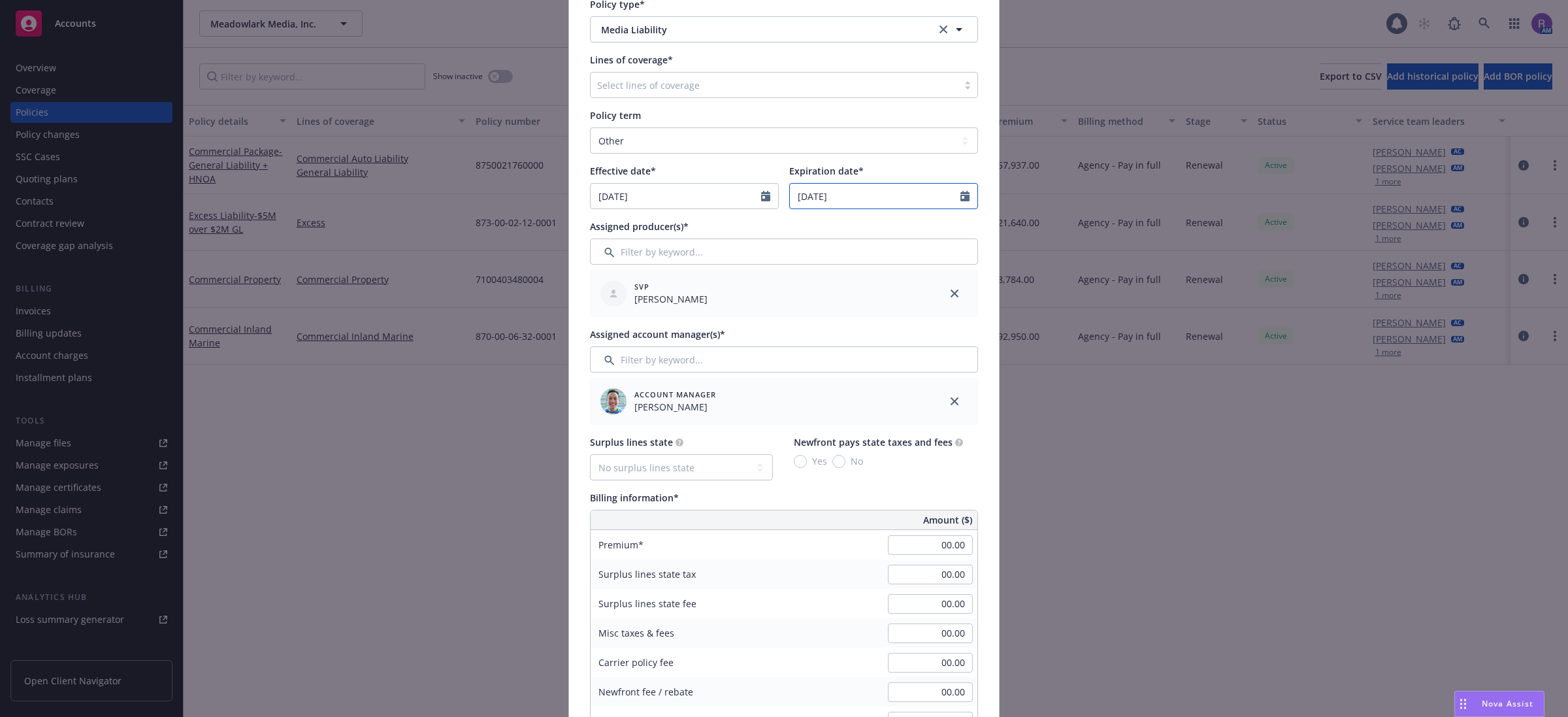
click at [859, 194] on input "[DATE]" at bounding box center [875, 196] width 170 height 25
select select "9"
type input "2025"
click at [906, 231] on input "2025" at bounding box center [902, 227] width 42 height 14
click at [820, 334] on span "22" at bounding box center [828, 330] width 20 height 16
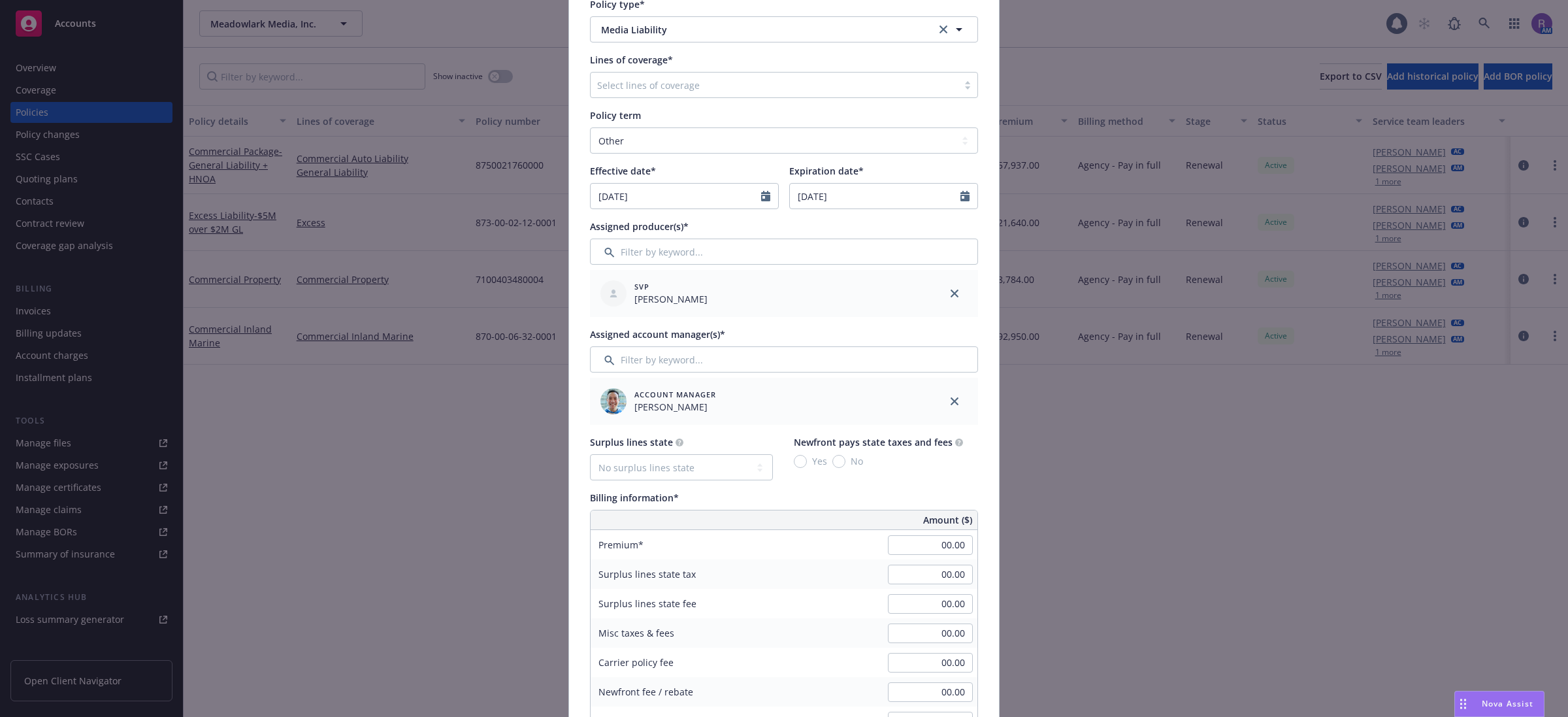
type input "[DATE]"
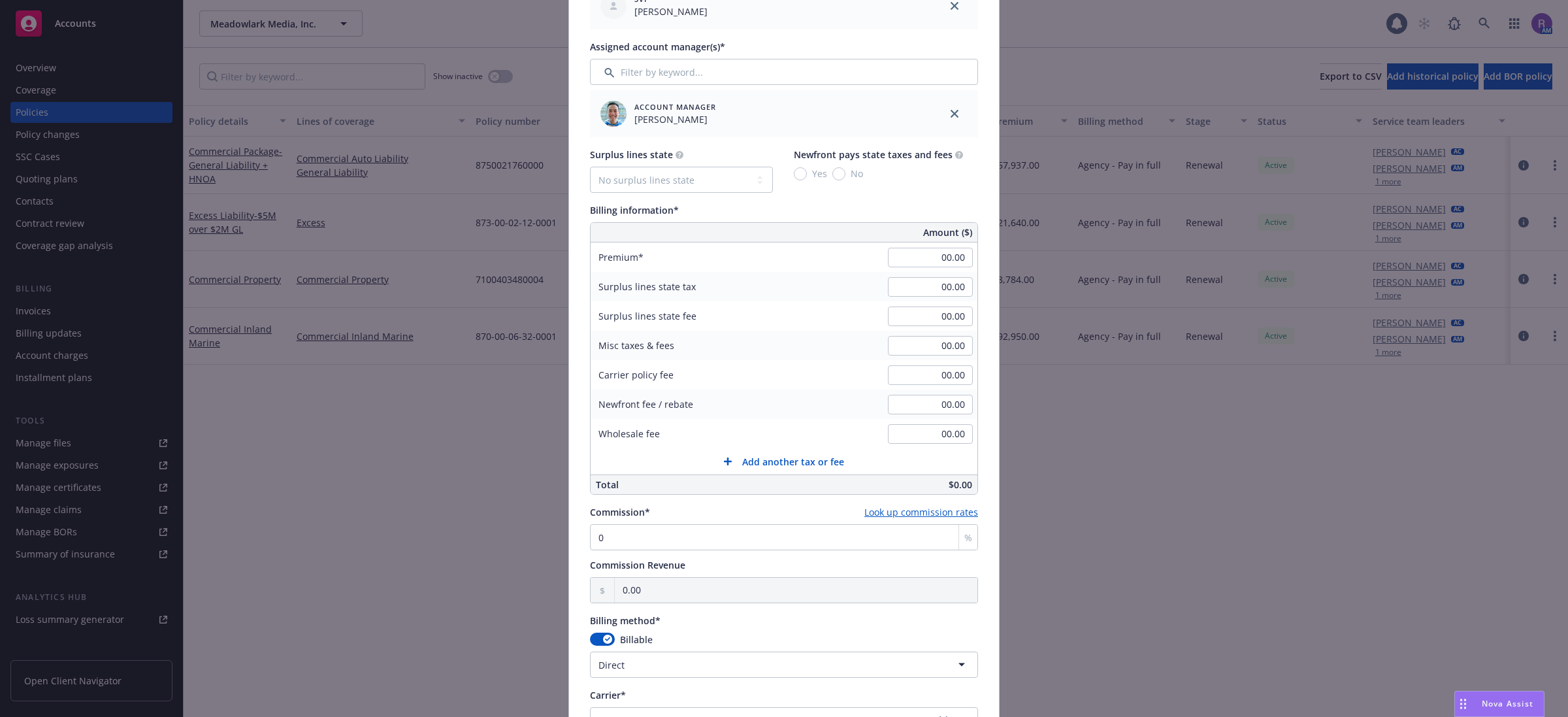
scroll to position [572, 0]
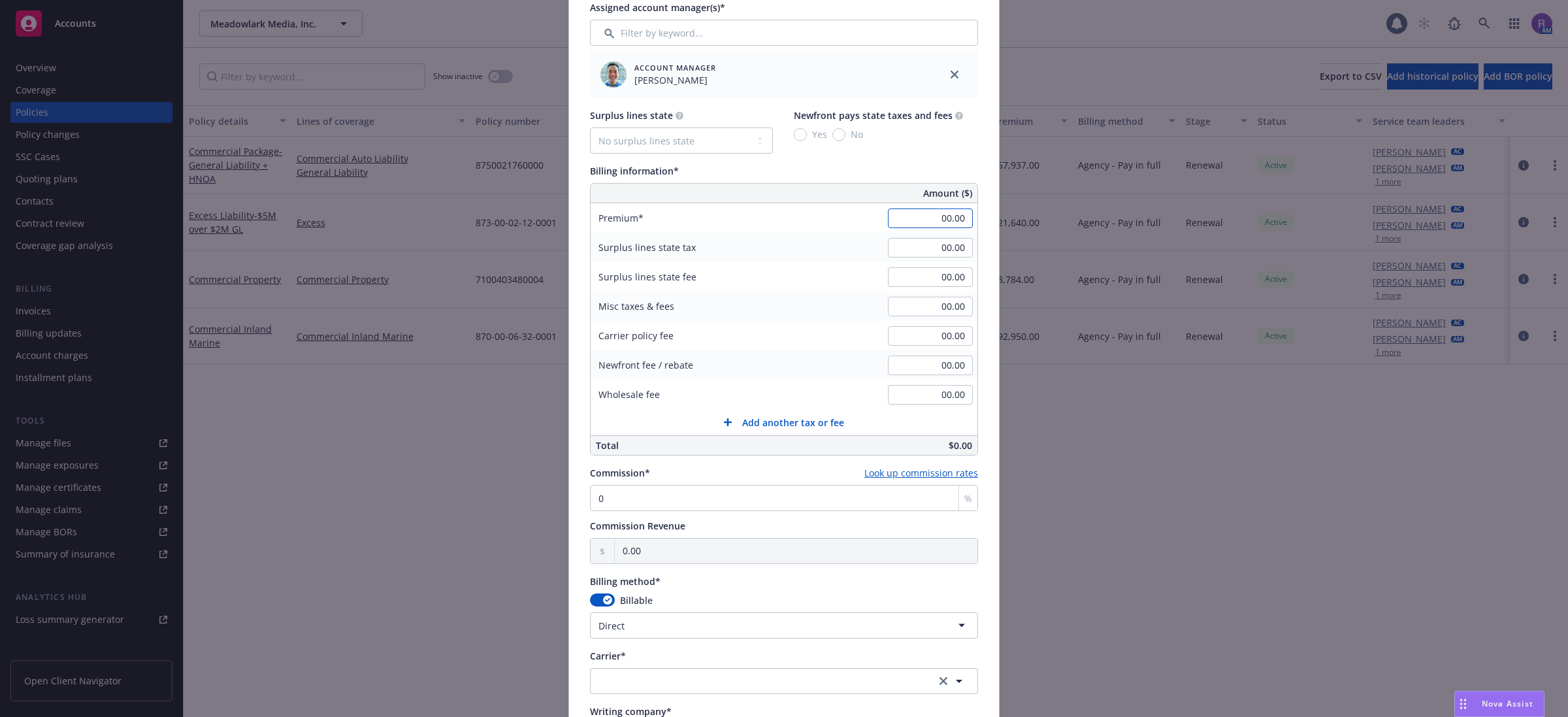
click at [950, 220] on input "00.00" at bounding box center [930, 218] width 85 height 20
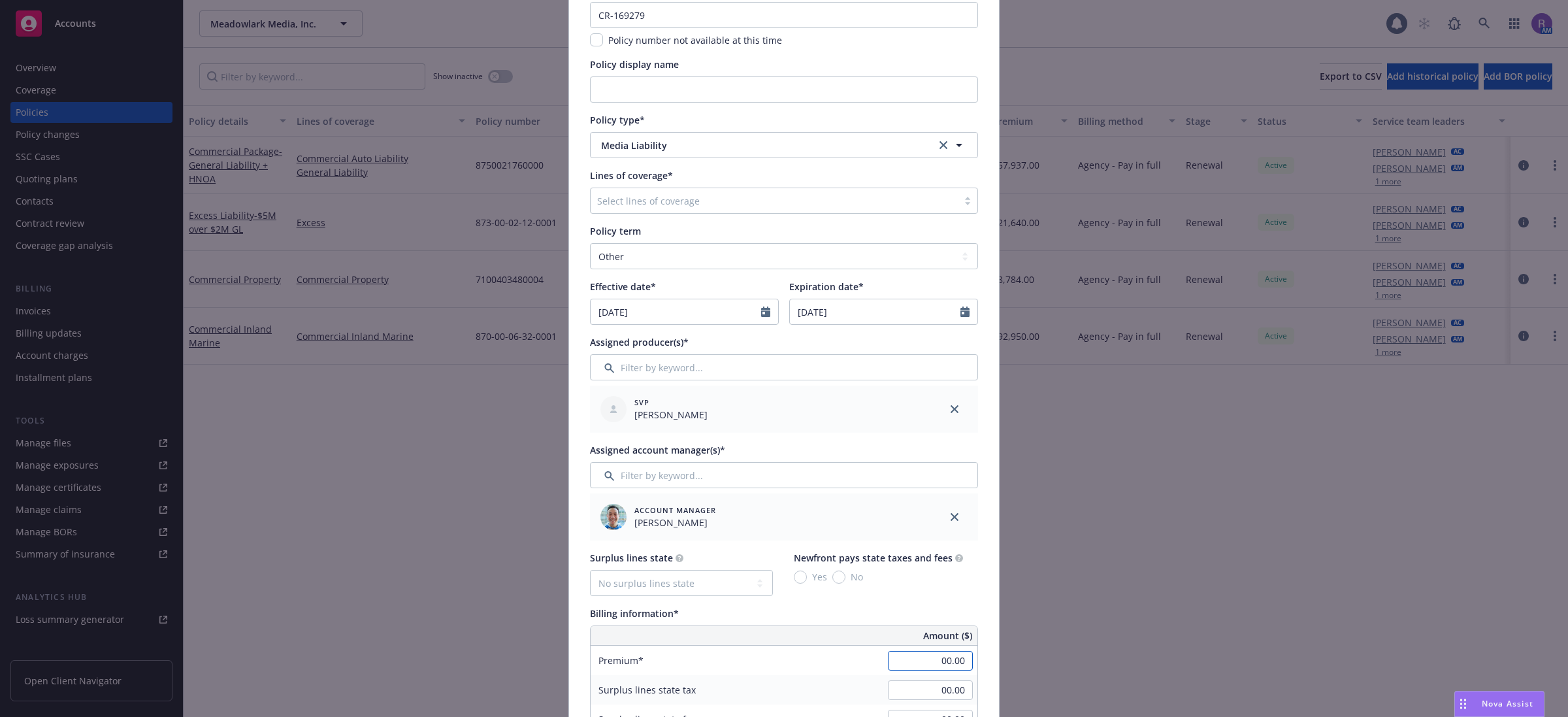
scroll to position [0, 0]
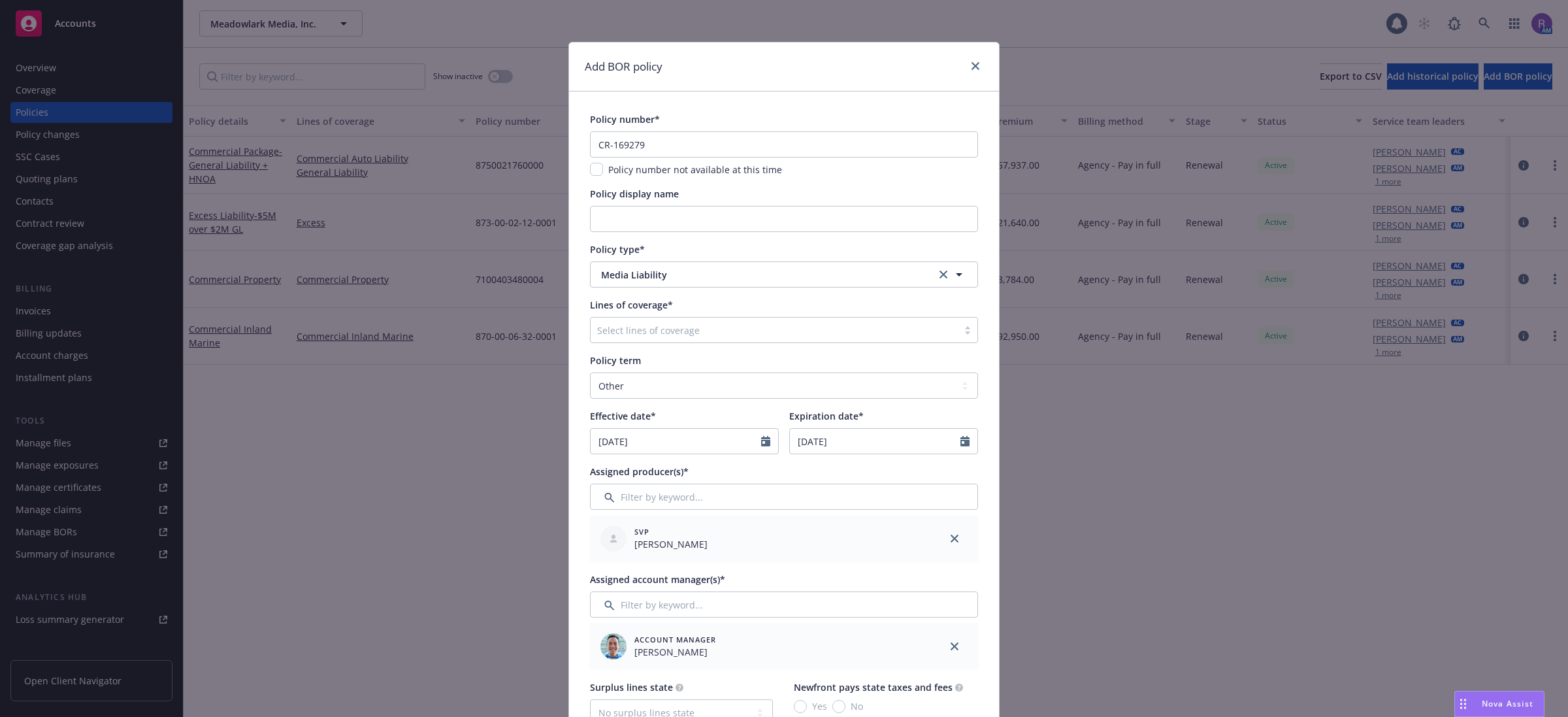
click at [694, 335] on div at bounding box center [774, 330] width 354 height 16
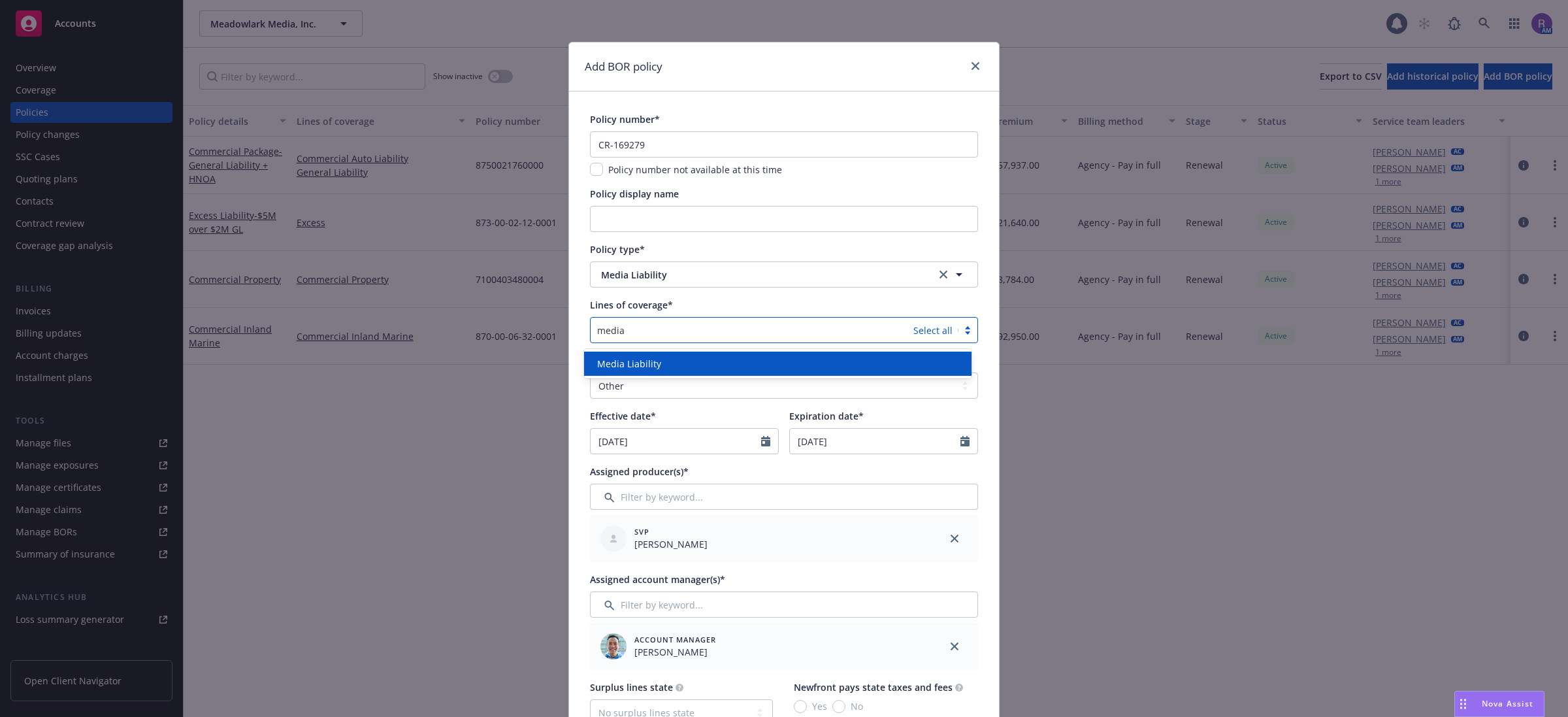
type input "media"
click at [681, 358] on div "Media Liability" at bounding box center [778, 363] width 372 height 14
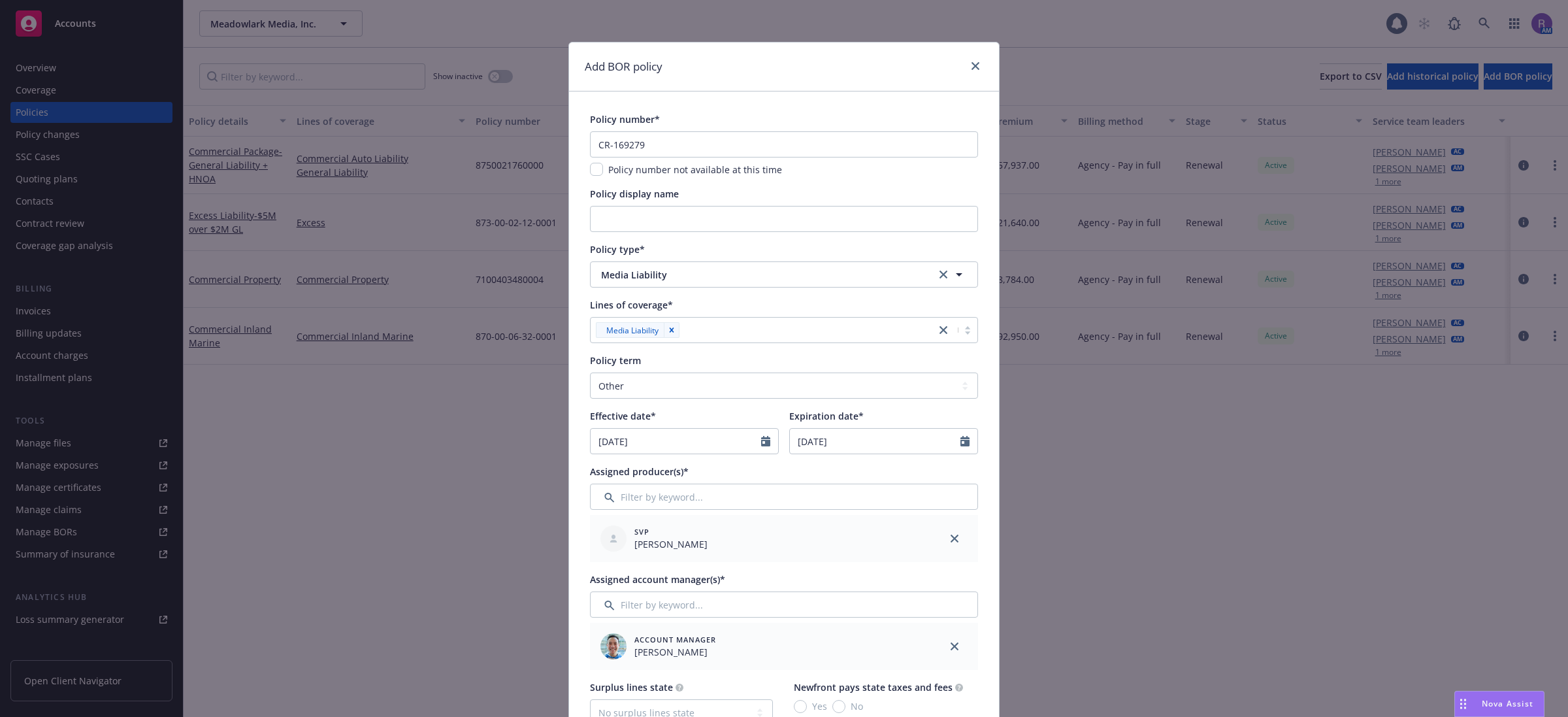
scroll to position [326, 0]
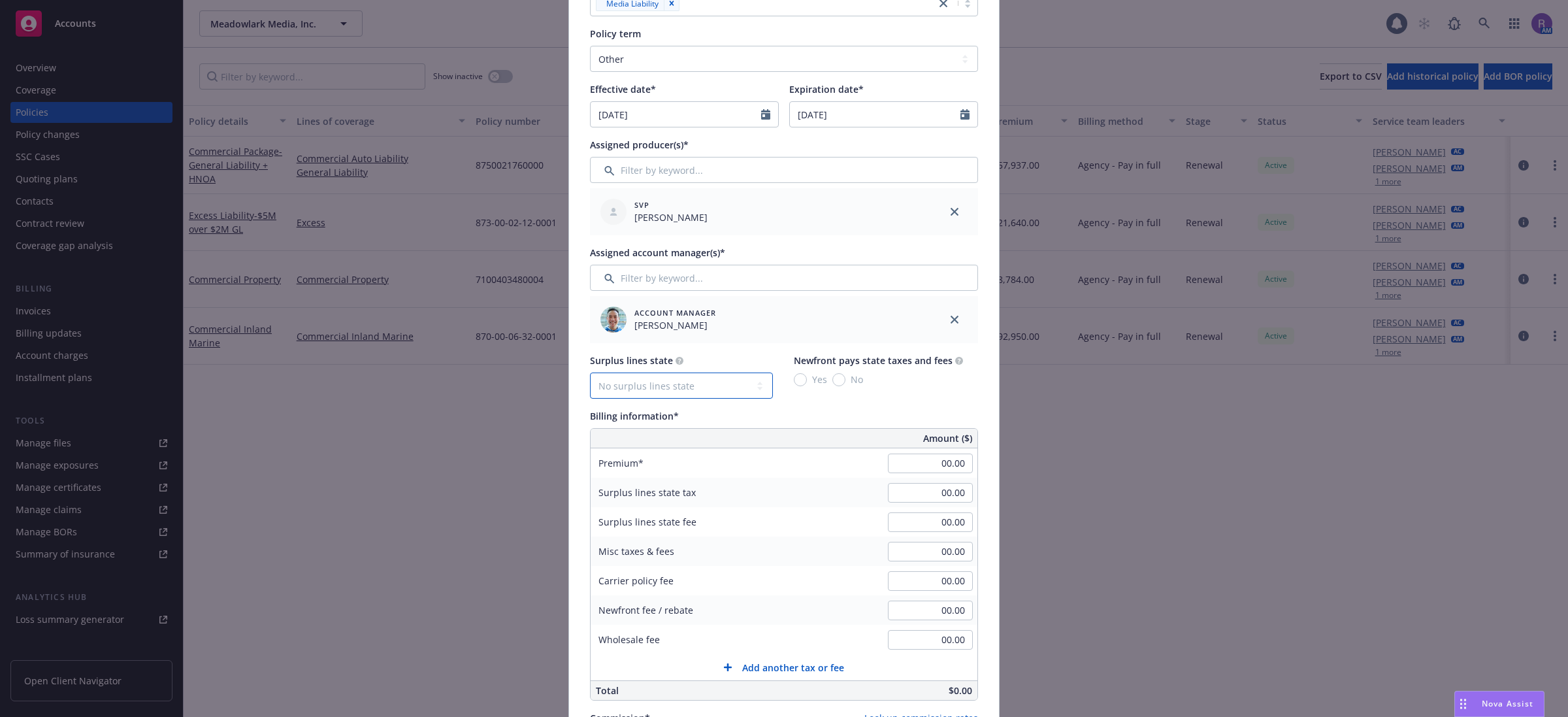
click at [698, 380] on select "No surplus lines state [US_STATE] [US_STATE] [US_STATE] [US_STATE] [US_STATE] […" at bounding box center [681, 385] width 183 height 26
click at [978, 417] on div "Policy number* CR-169279 Policy number not available at this time Policy displa…" at bounding box center [784, 517] width 430 height 1505
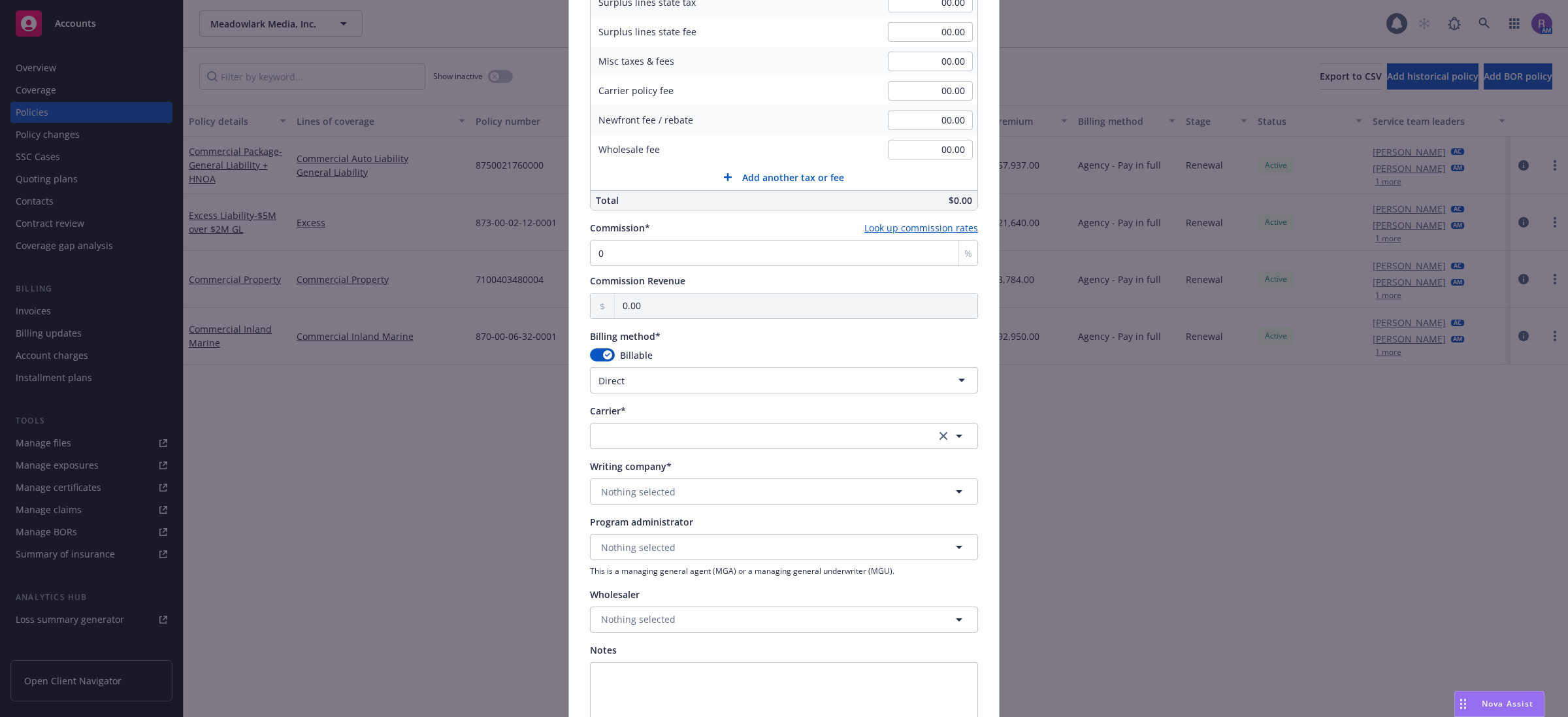
scroll to position [981, 0]
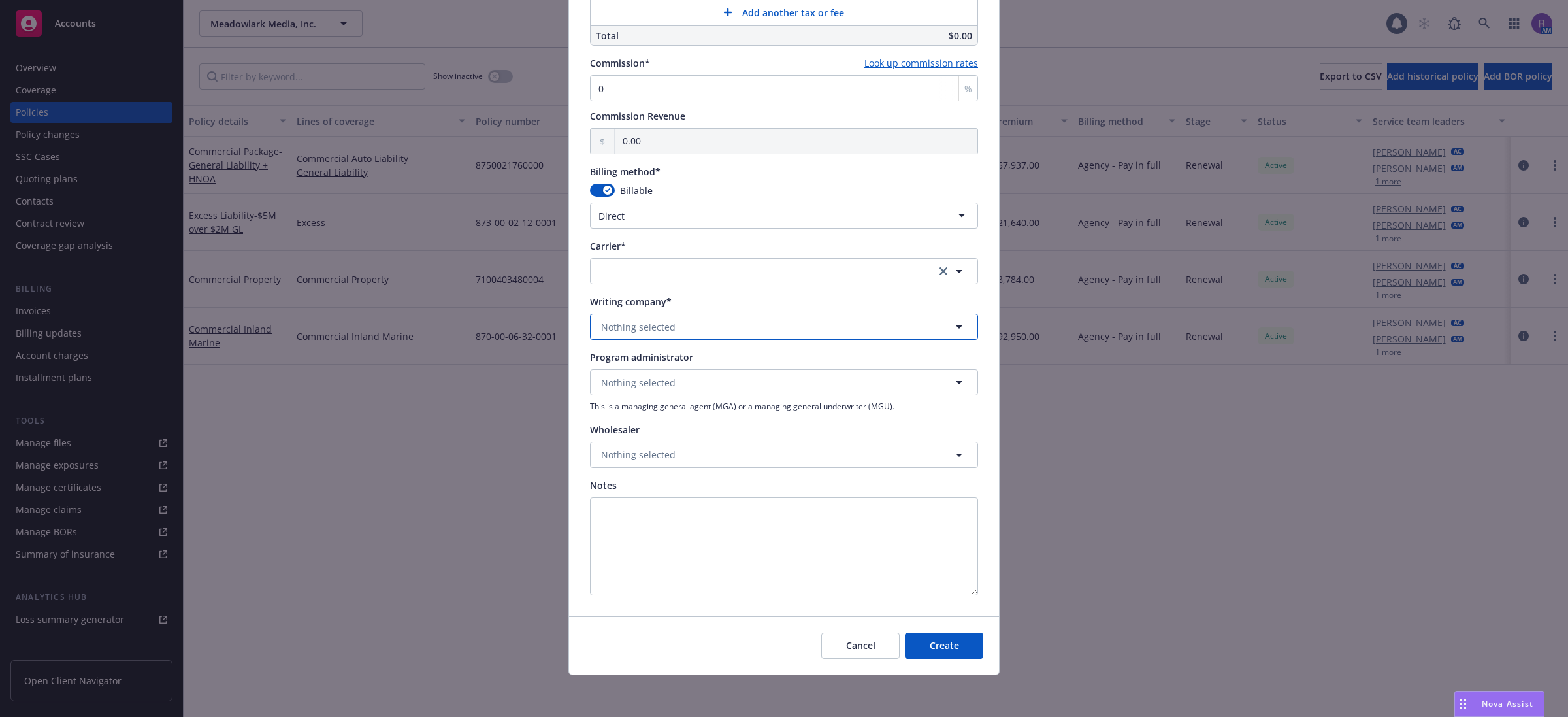
click at [670, 337] on button "Nothing selected" at bounding box center [783, 326] width 388 height 26
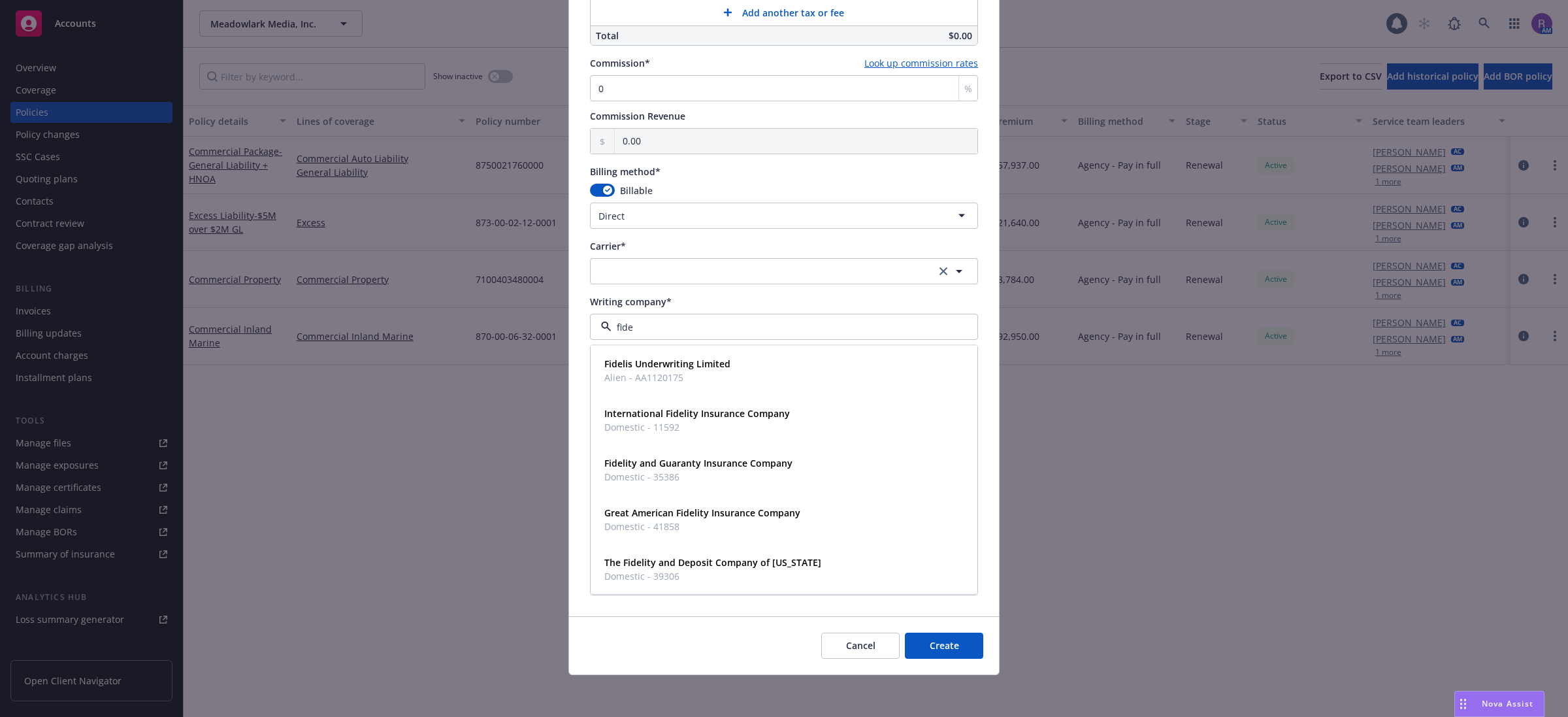
type input "[PERSON_NAME]"
click at [653, 361] on strong "Fidelis Underwriting Limited" at bounding box center [667, 363] width 126 height 12
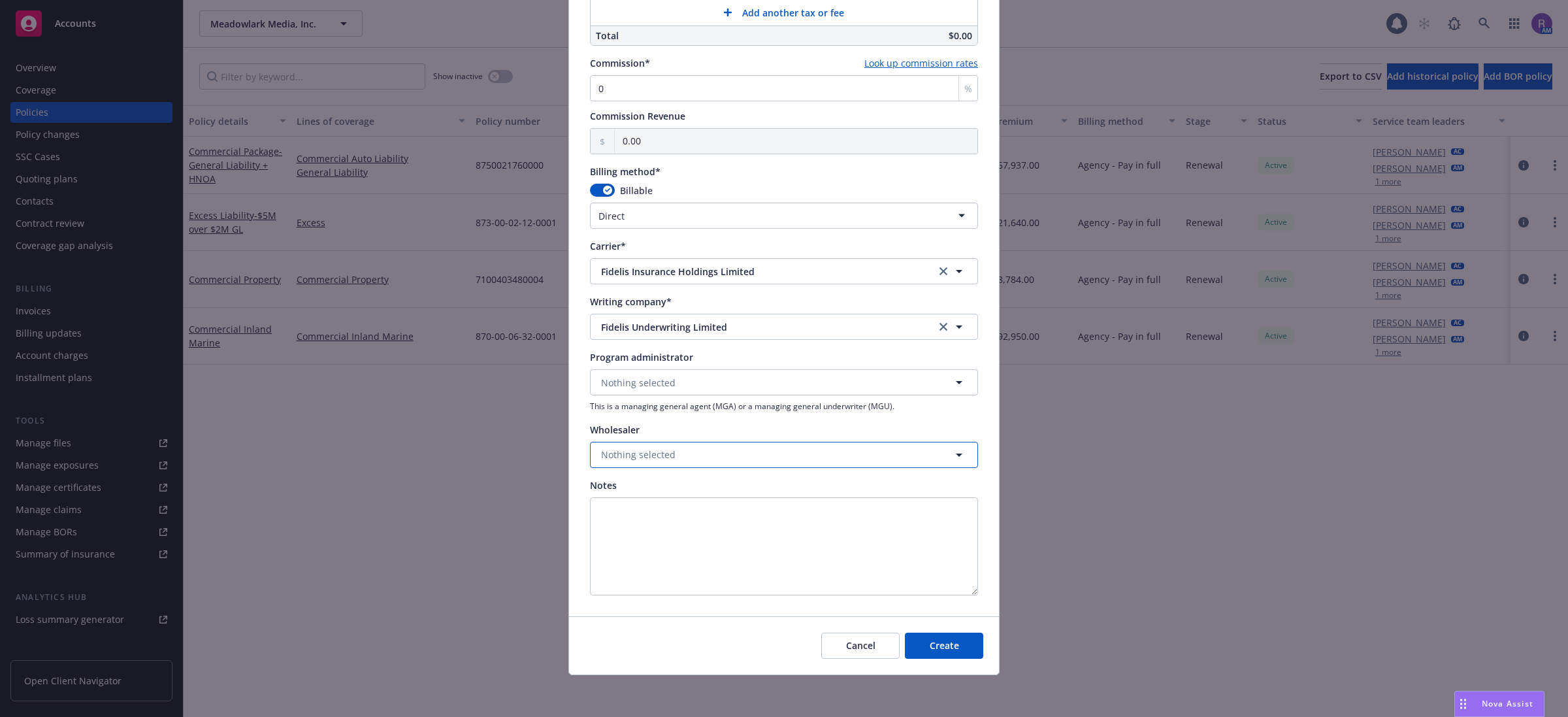
click at [636, 458] on span "Nothing selected" at bounding box center [638, 454] width 75 height 14
type input "rt spec"
click at [651, 418] on span "Wholesaler" at bounding box center [729, 418] width 251 height 14
click at [948, 652] on button "Create" at bounding box center [944, 645] width 79 height 26
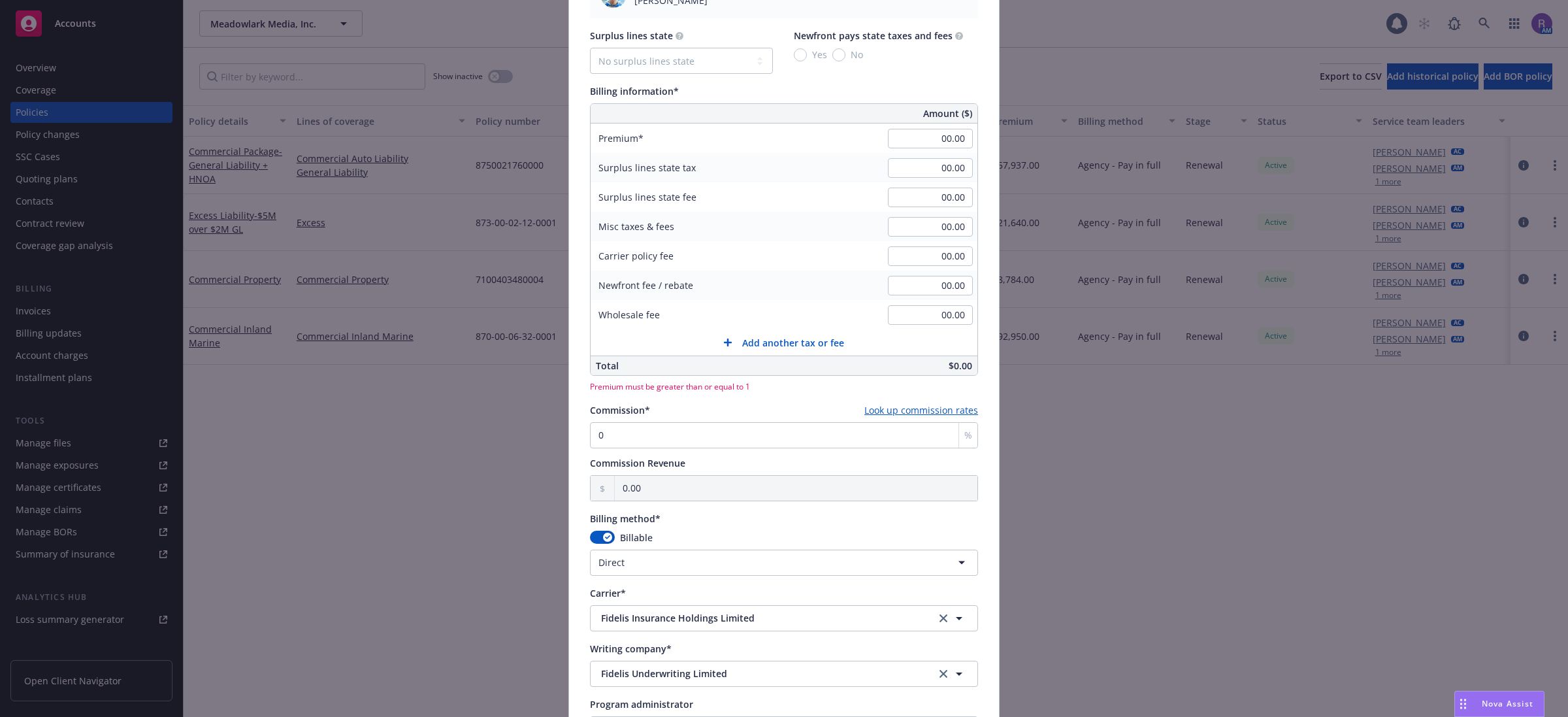
scroll to position [573, 0]
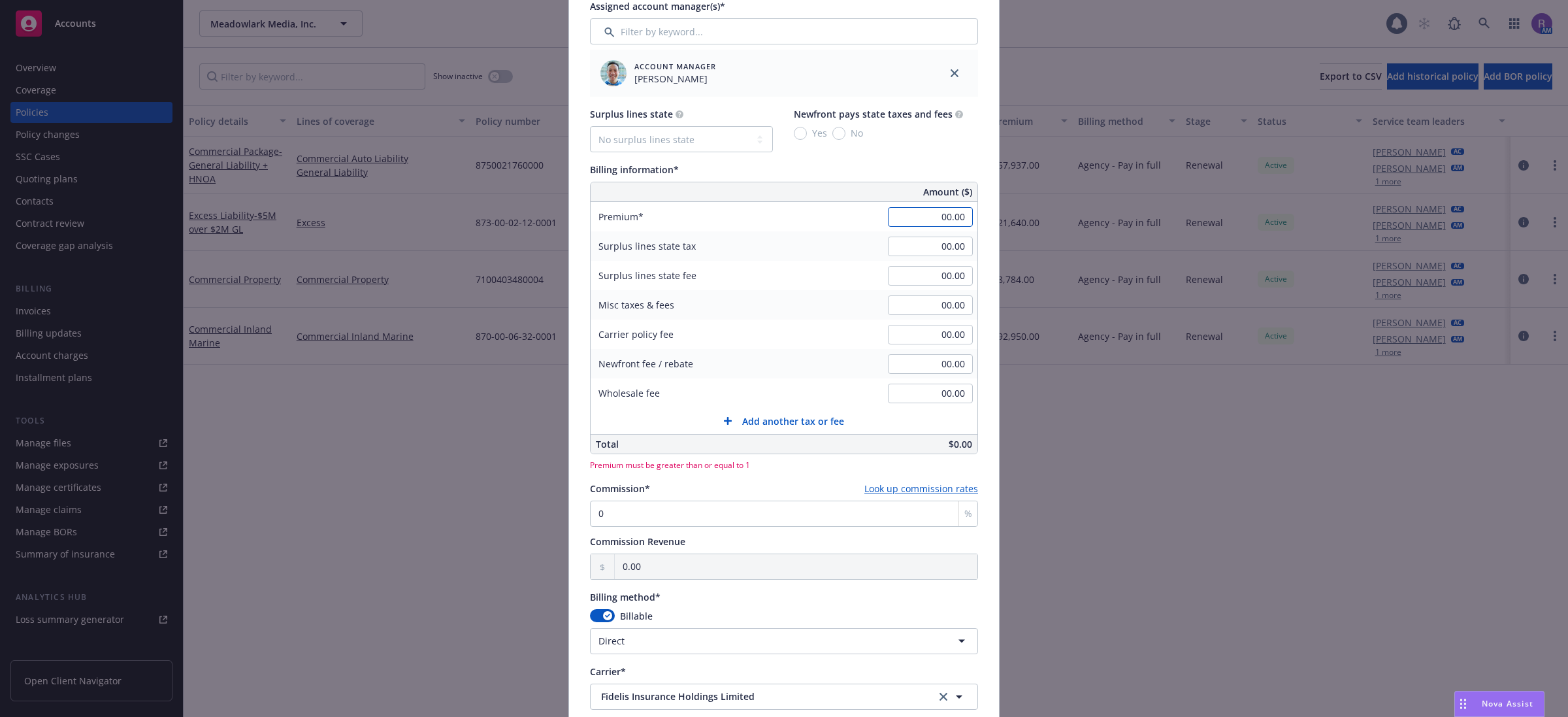
click at [929, 224] on input "00.00" at bounding box center [930, 217] width 85 height 20
click at [742, 147] on select "No surplus lines state [US_STATE] [US_STATE] [US_STATE] [US_STATE] [US_STATE] […" at bounding box center [681, 139] width 183 height 26
type input "9,523.00"
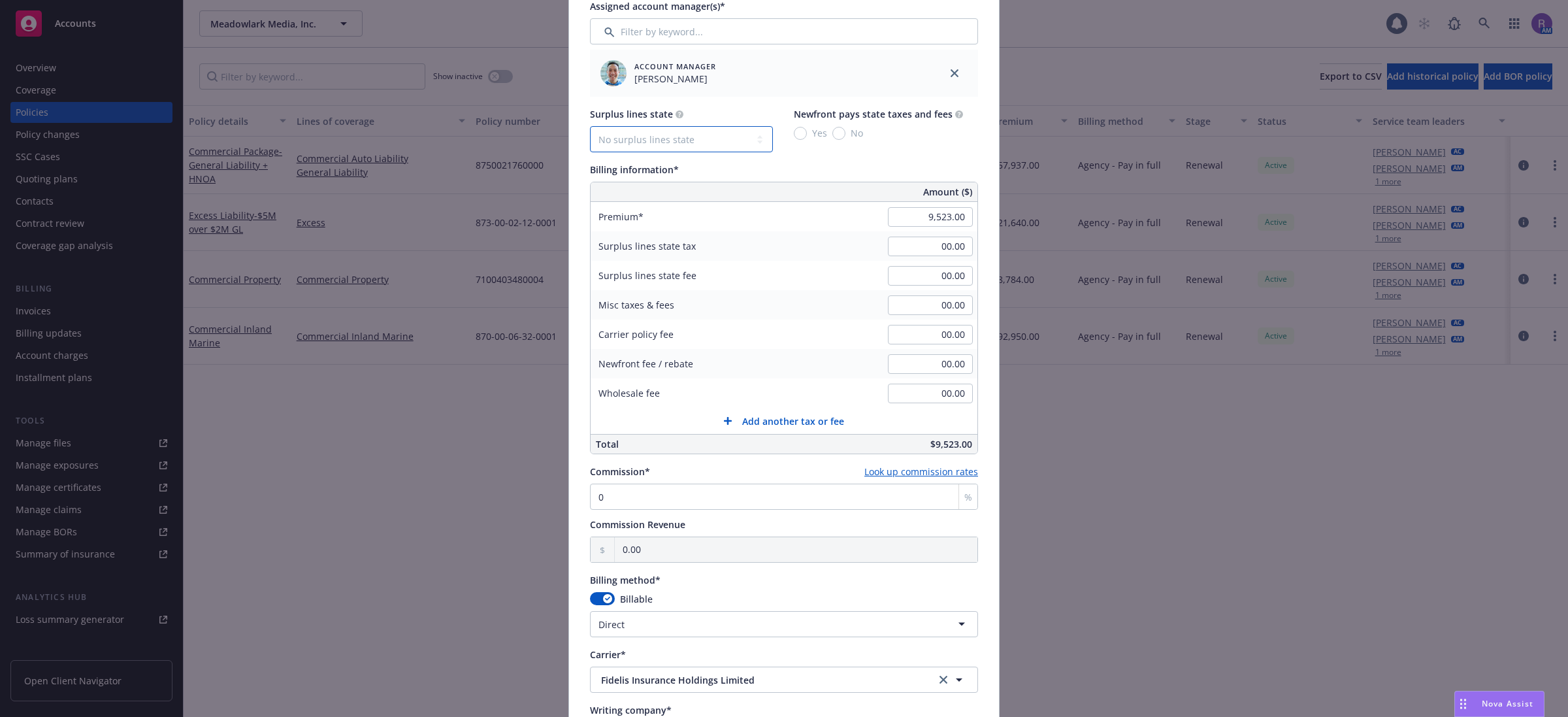
select select "NY"
click at [590, 126] on select "No surplus lines state [US_STATE] [US_STATE] [US_STATE] [US_STATE] [US_STATE] […" at bounding box center [681, 139] width 183 height 26
type input "342.83"
type input "14.28"
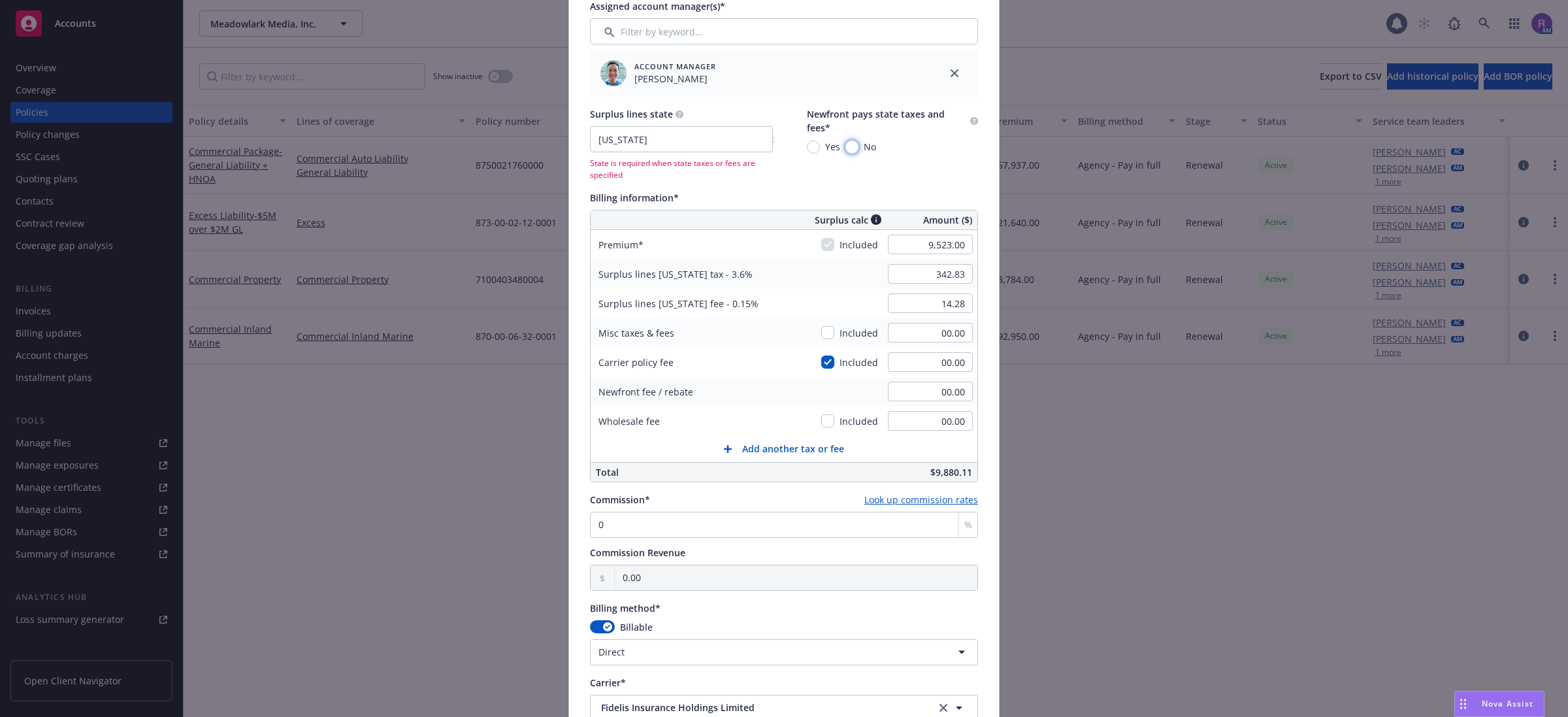
click at [846, 146] on input "No" at bounding box center [852, 146] width 13 height 13
radio input "true"
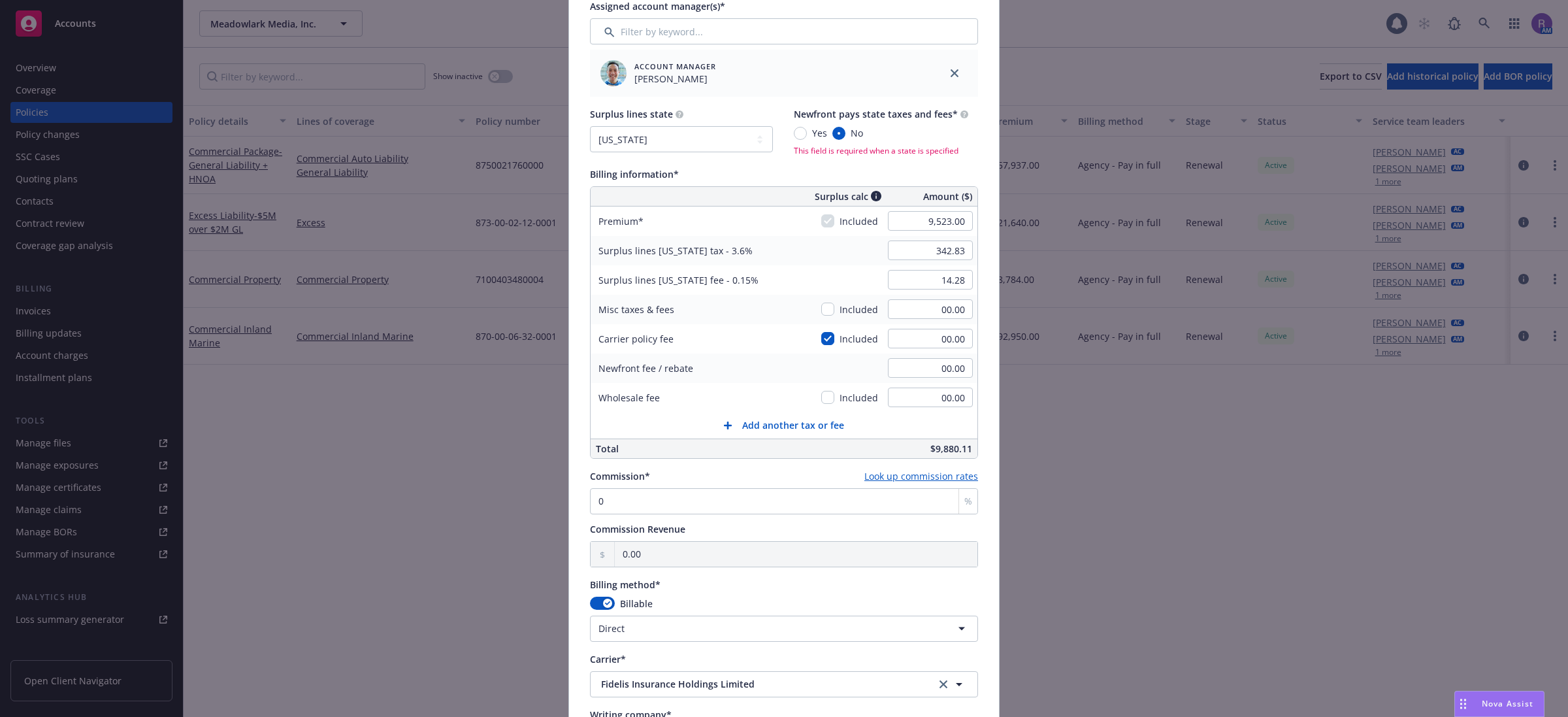
click at [766, 167] on div "Billing information*" at bounding box center [783, 174] width 388 height 14
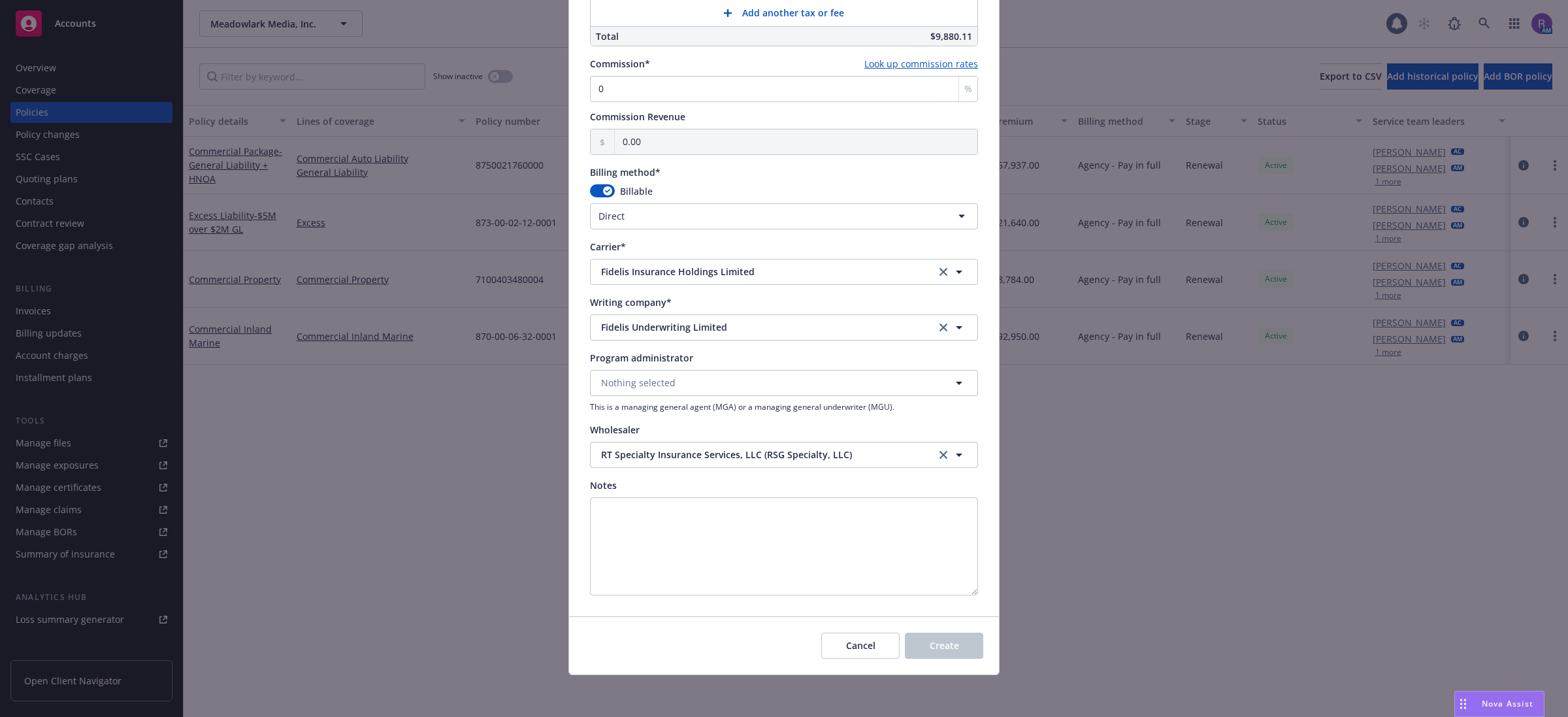
scroll to position [740, 0]
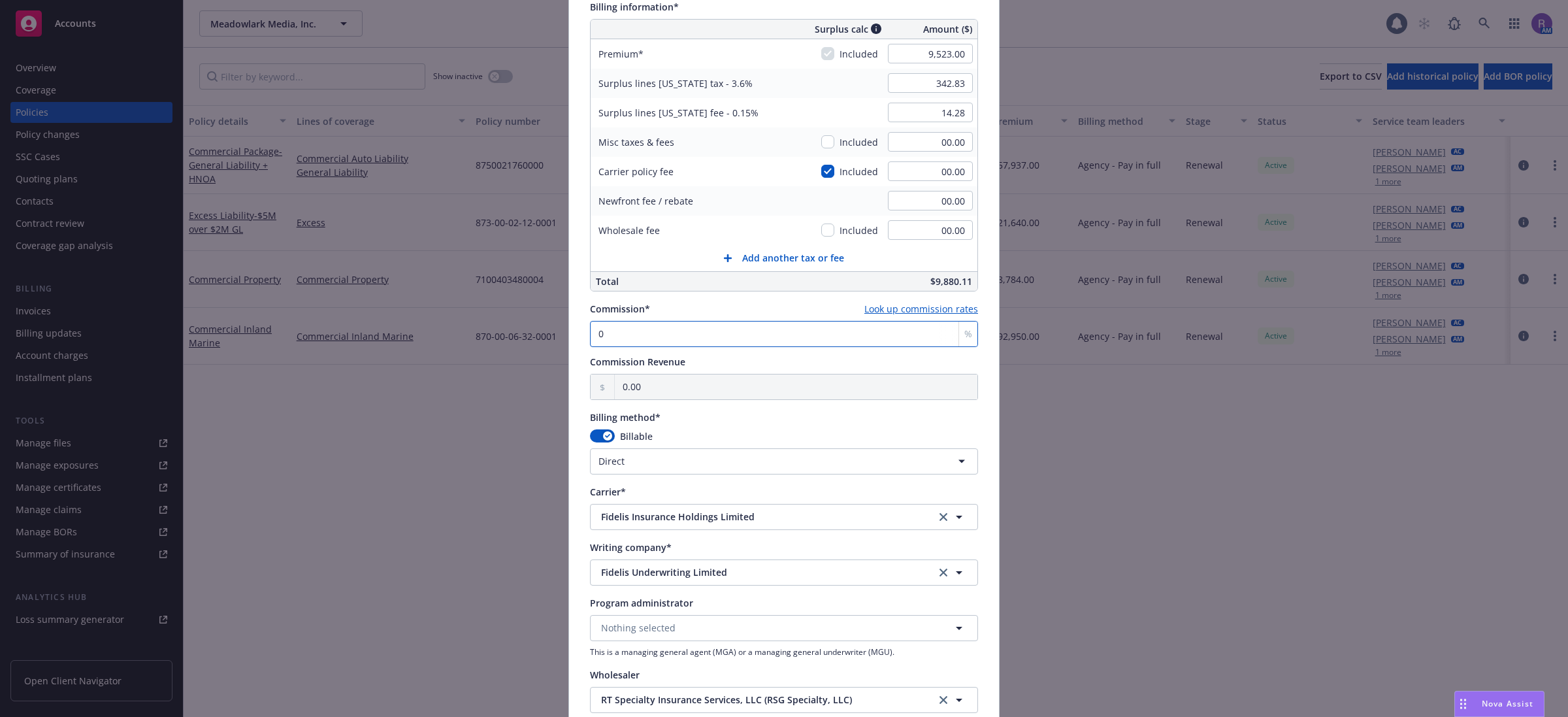
click at [665, 340] on input "0" at bounding box center [783, 334] width 388 height 26
type input "1"
type input "95.23"
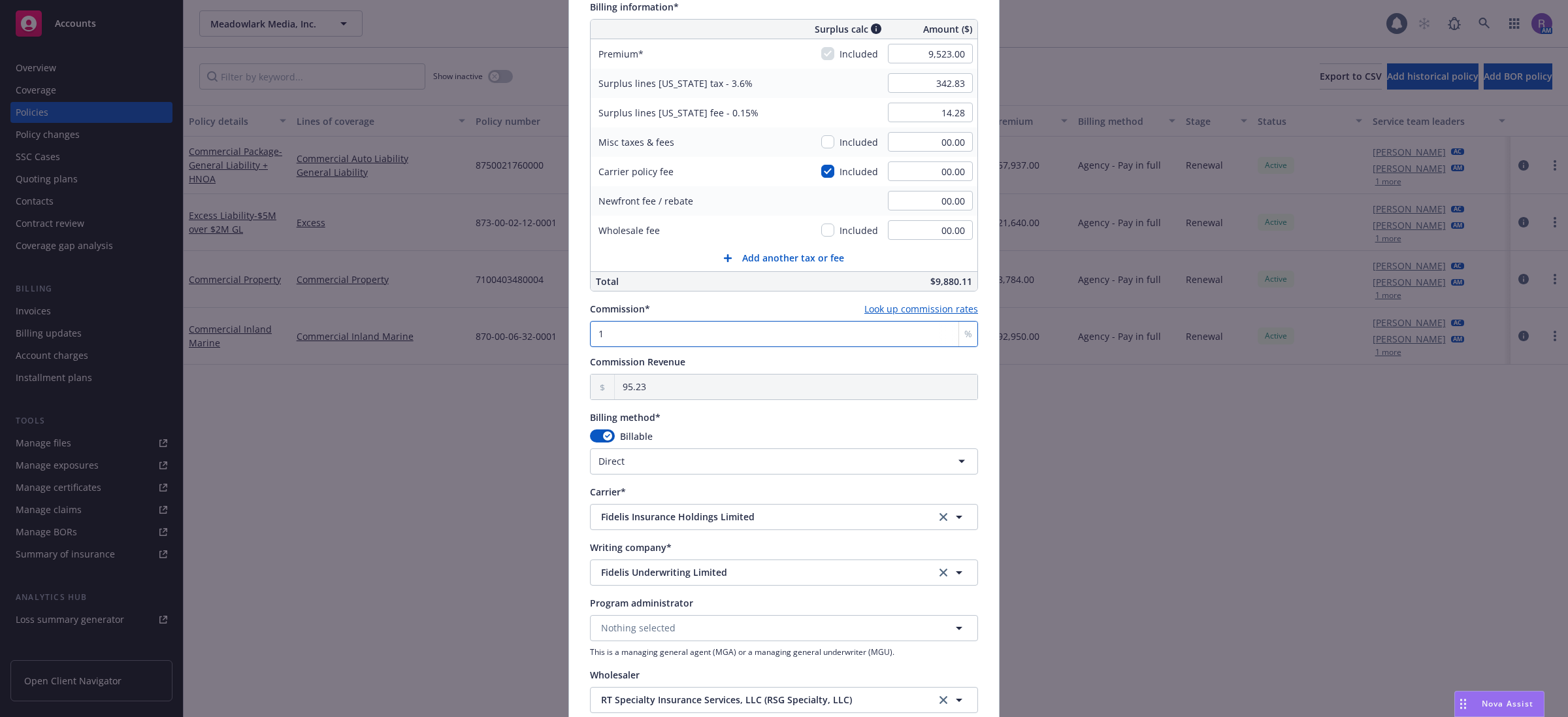
scroll to position [736, 0]
type input "10"
type input "952.30"
type input "10"
click at [716, 415] on div "Billing method*" at bounding box center [783, 417] width 388 height 14
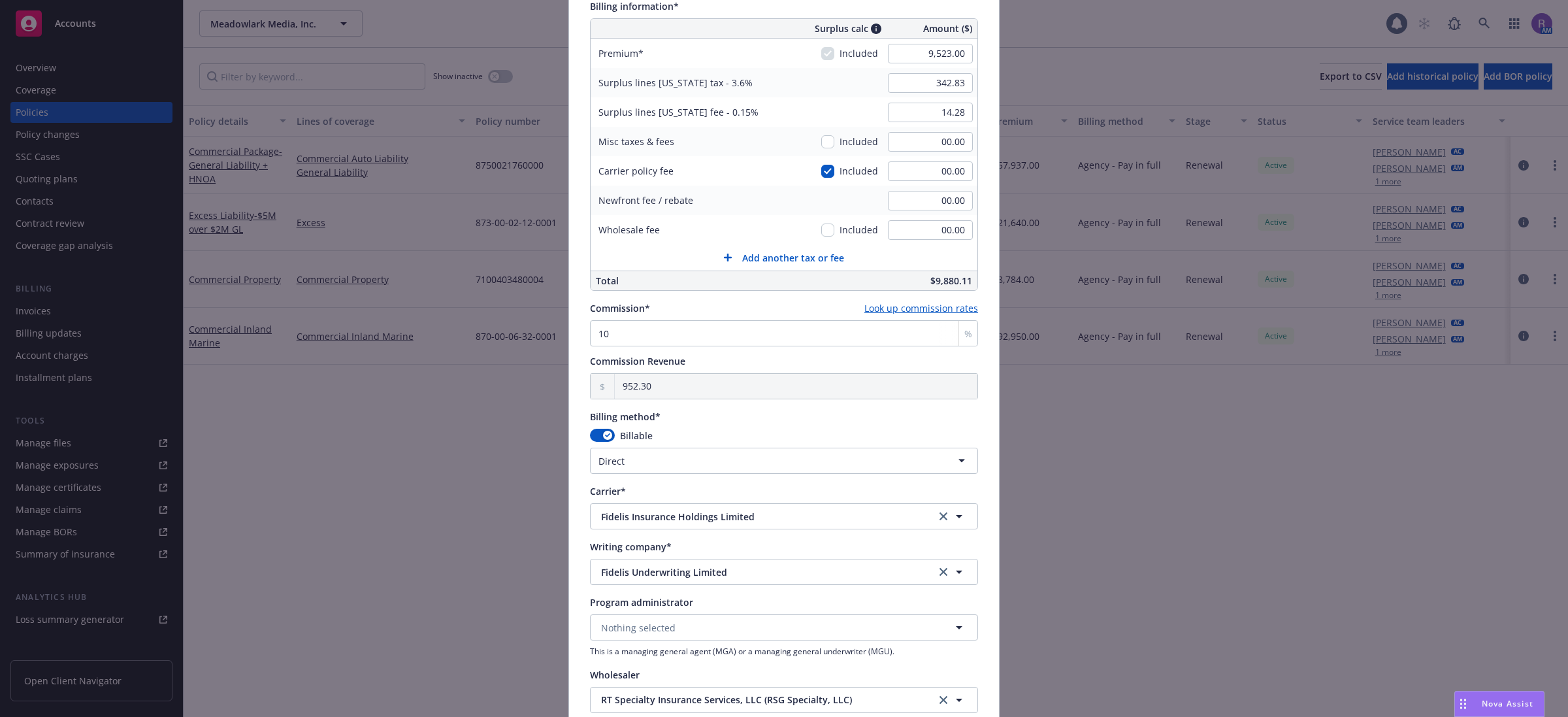
scroll to position [981, 0]
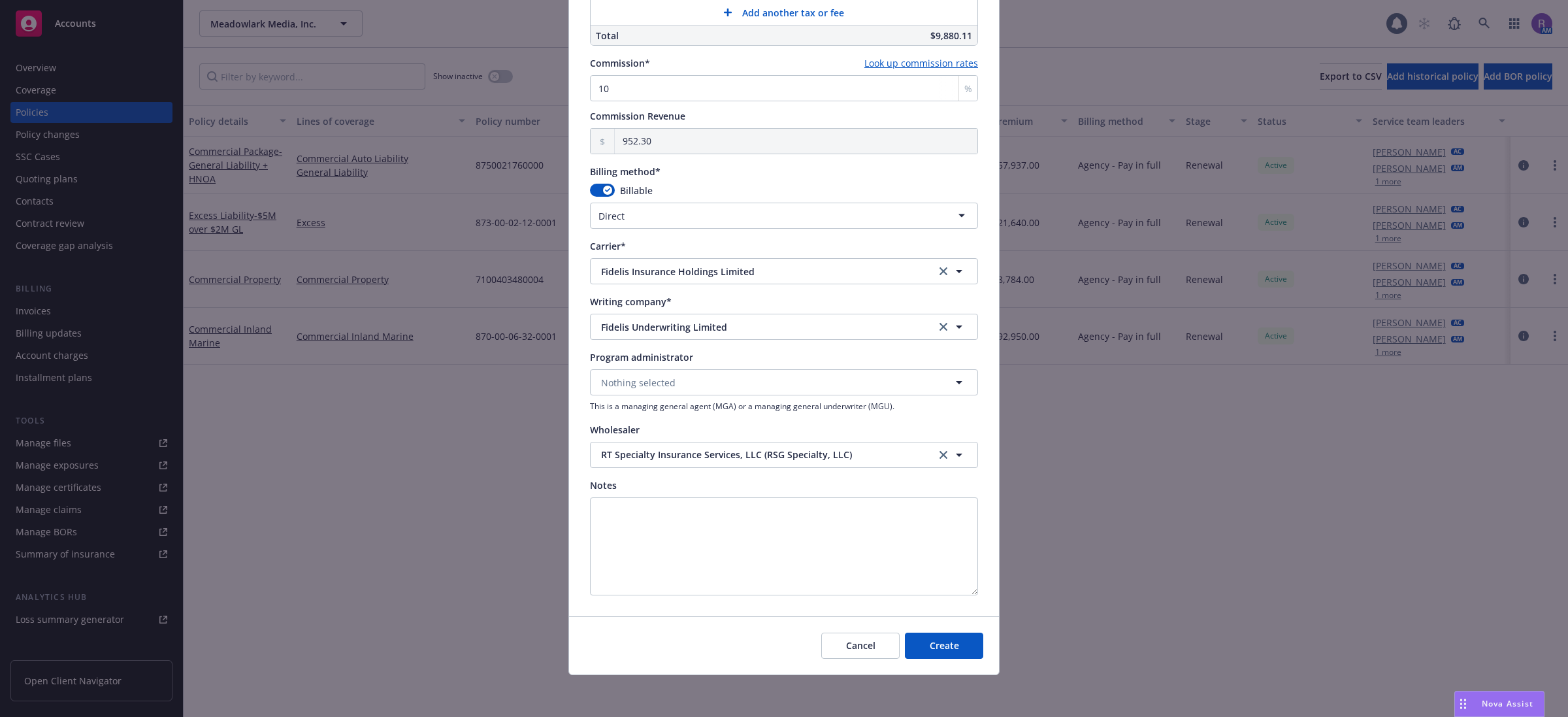
click at [687, 220] on html "Accounts Overview Coverage Policies Policy changes SSC Cases Quoting plans Cont…" at bounding box center [784, 358] width 1568 height 717
click at [949, 642] on span "Create" at bounding box center [944, 645] width 29 height 12
select select "DIRECT"
type input "[DATE]"
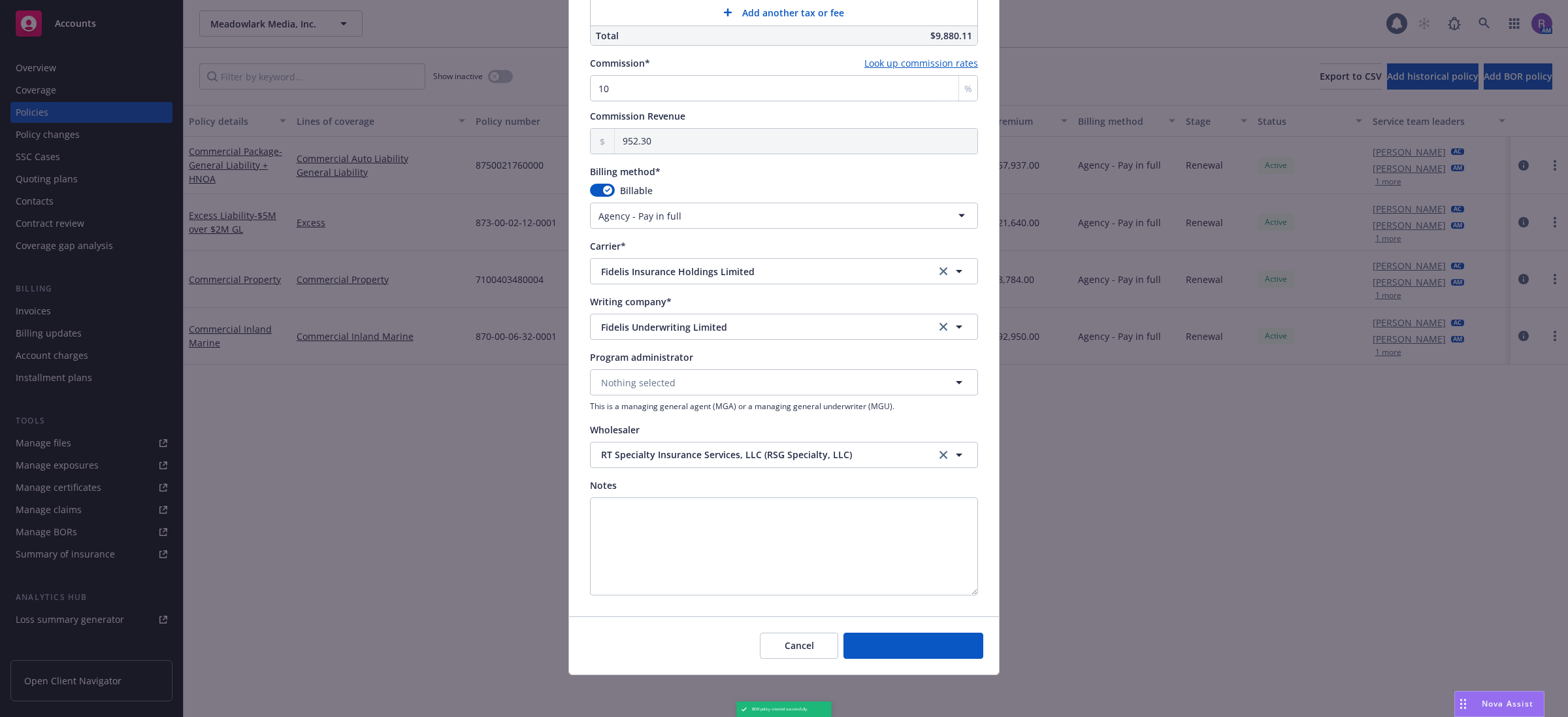
select select "NONE"
type input "00.00"
type input "0"
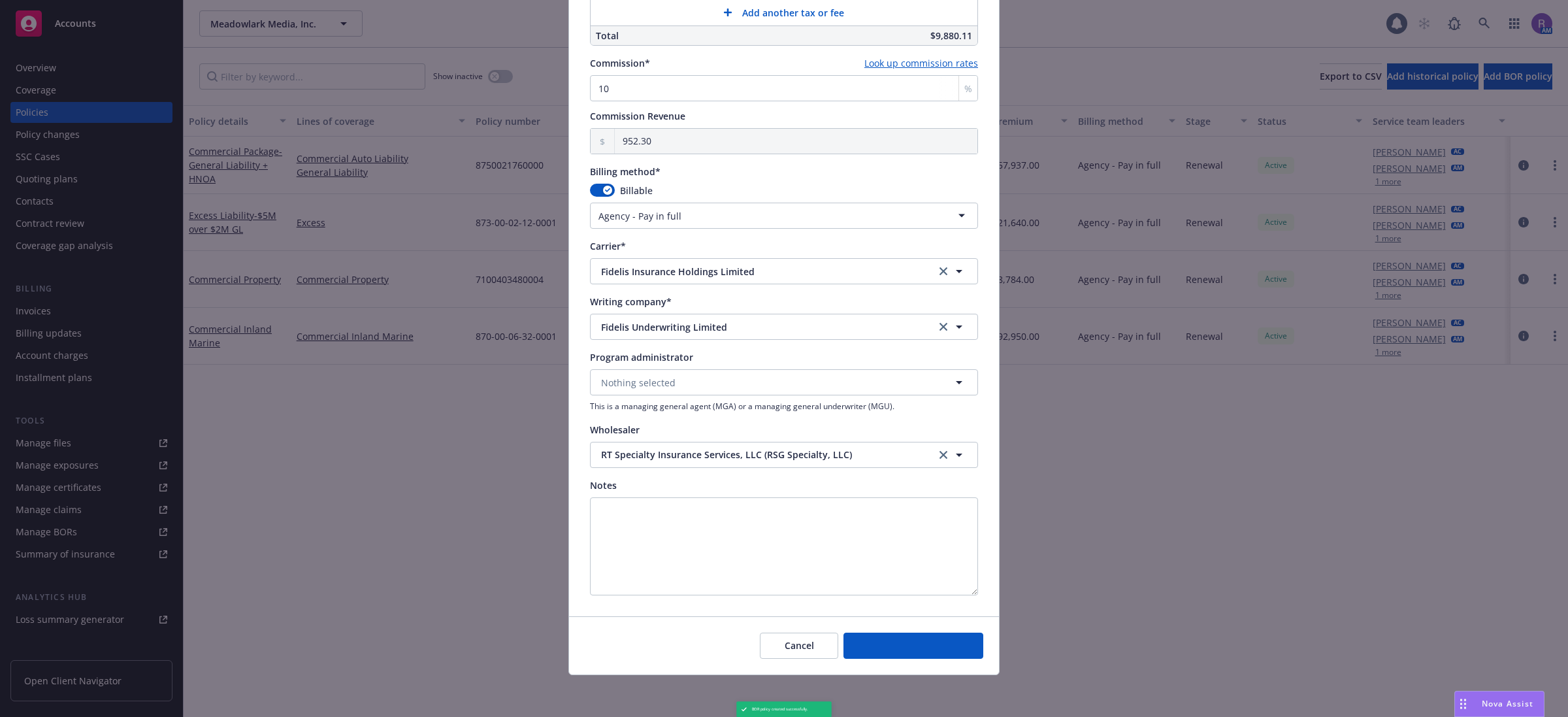
type input "0.00"
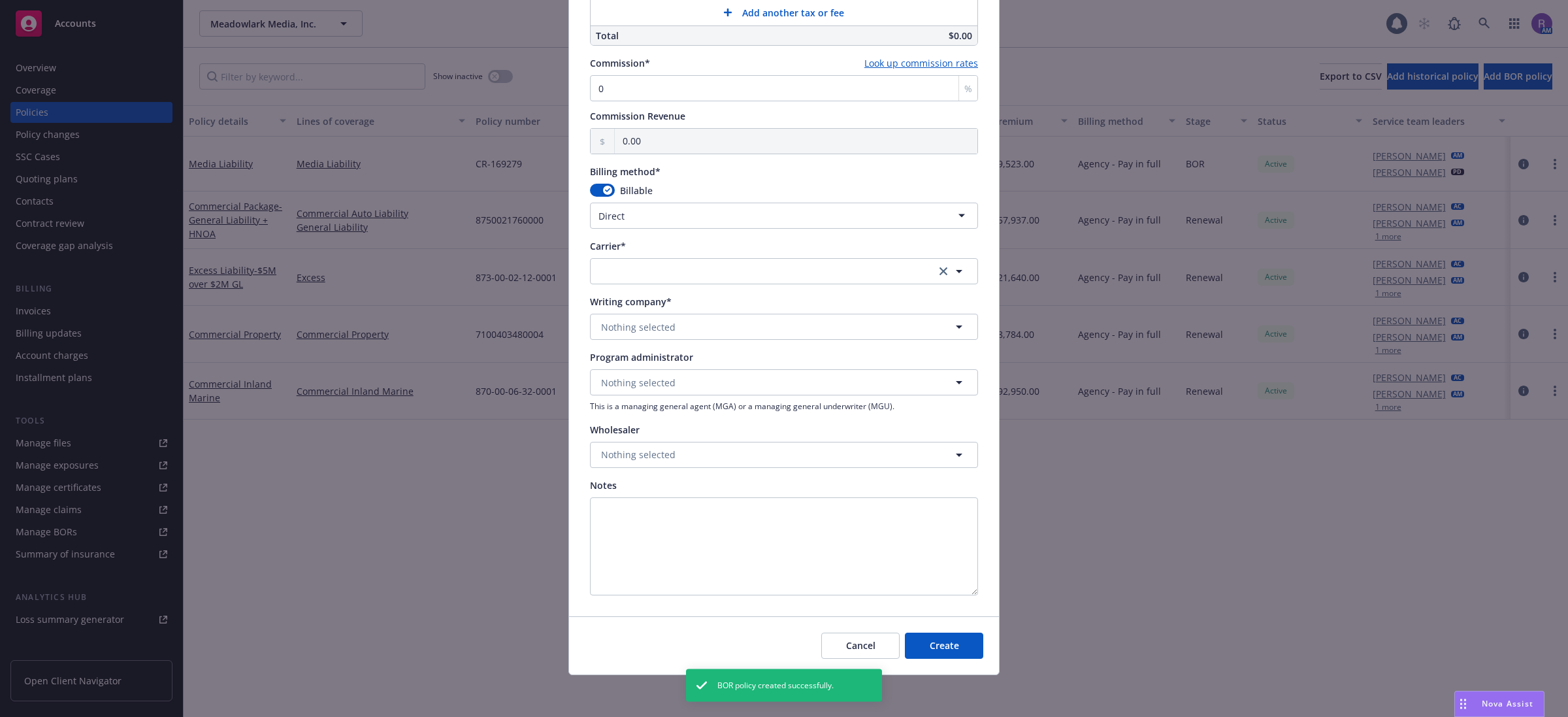
scroll to position [877, 0]
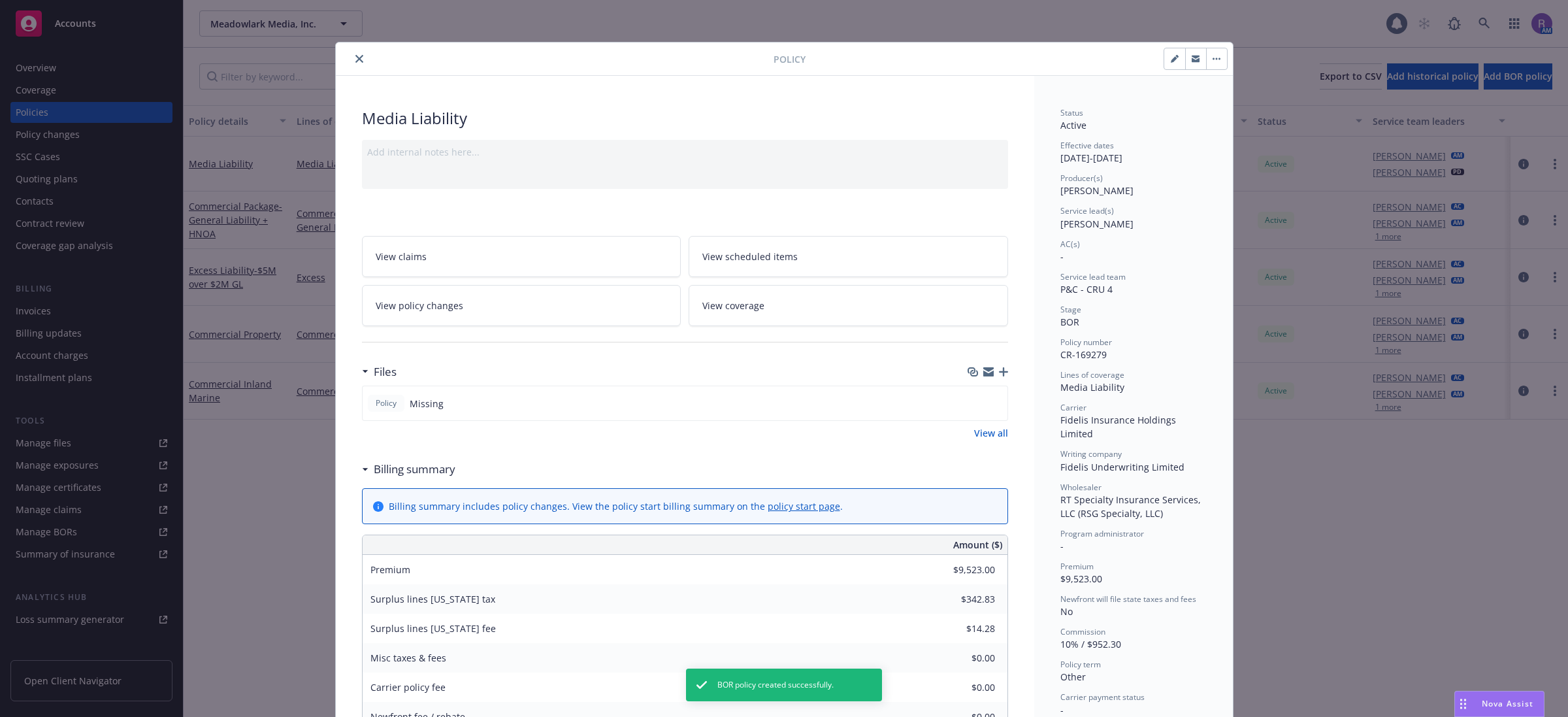
click at [1278, 516] on div "Policy Media Liability Add internal notes here... View claims View scheduled it…" at bounding box center [784, 358] width 1568 height 717
click at [355, 57] on icon "close" at bounding box center [358, 58] width 8 height 8
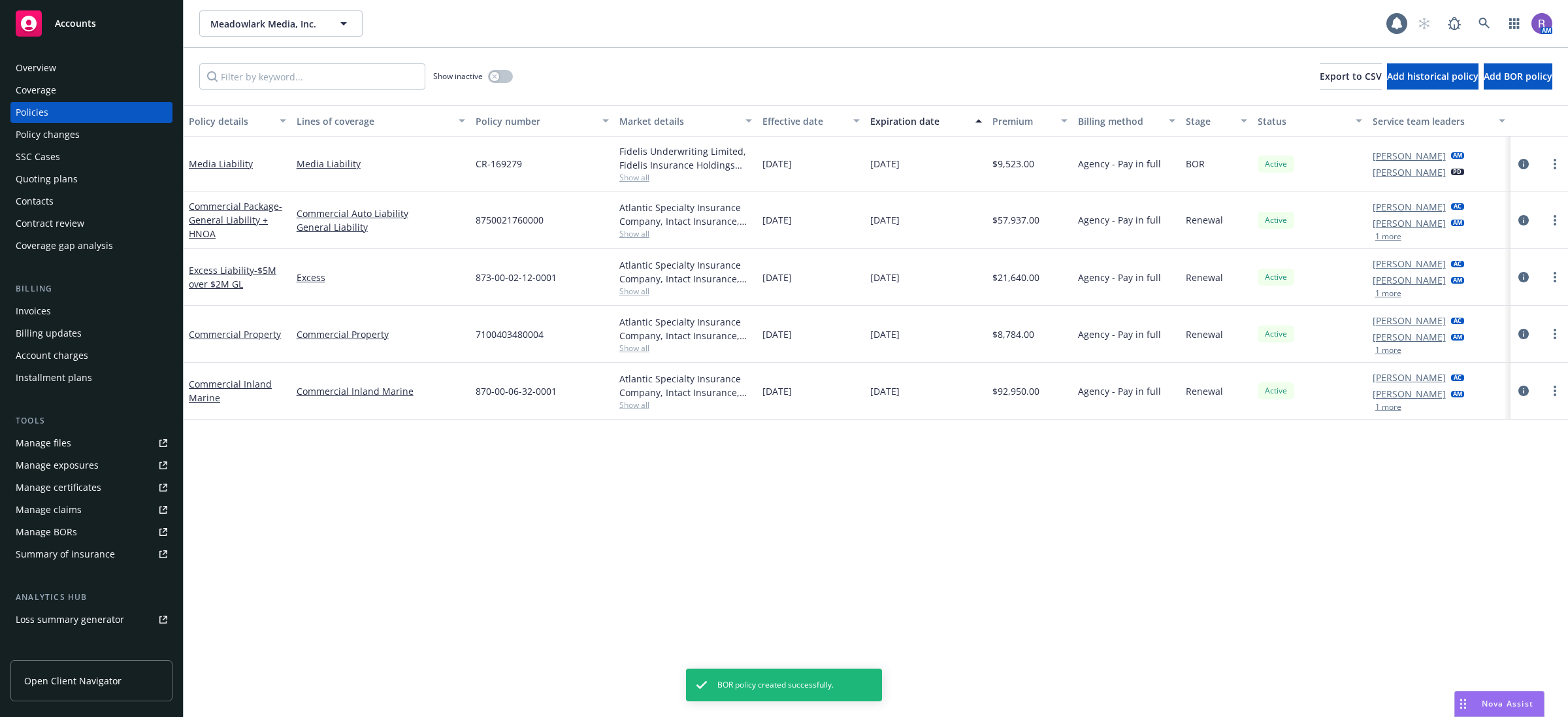
click at [44, 311] on div "Invoices" at bounding box center [34, 311] width 36 height 21
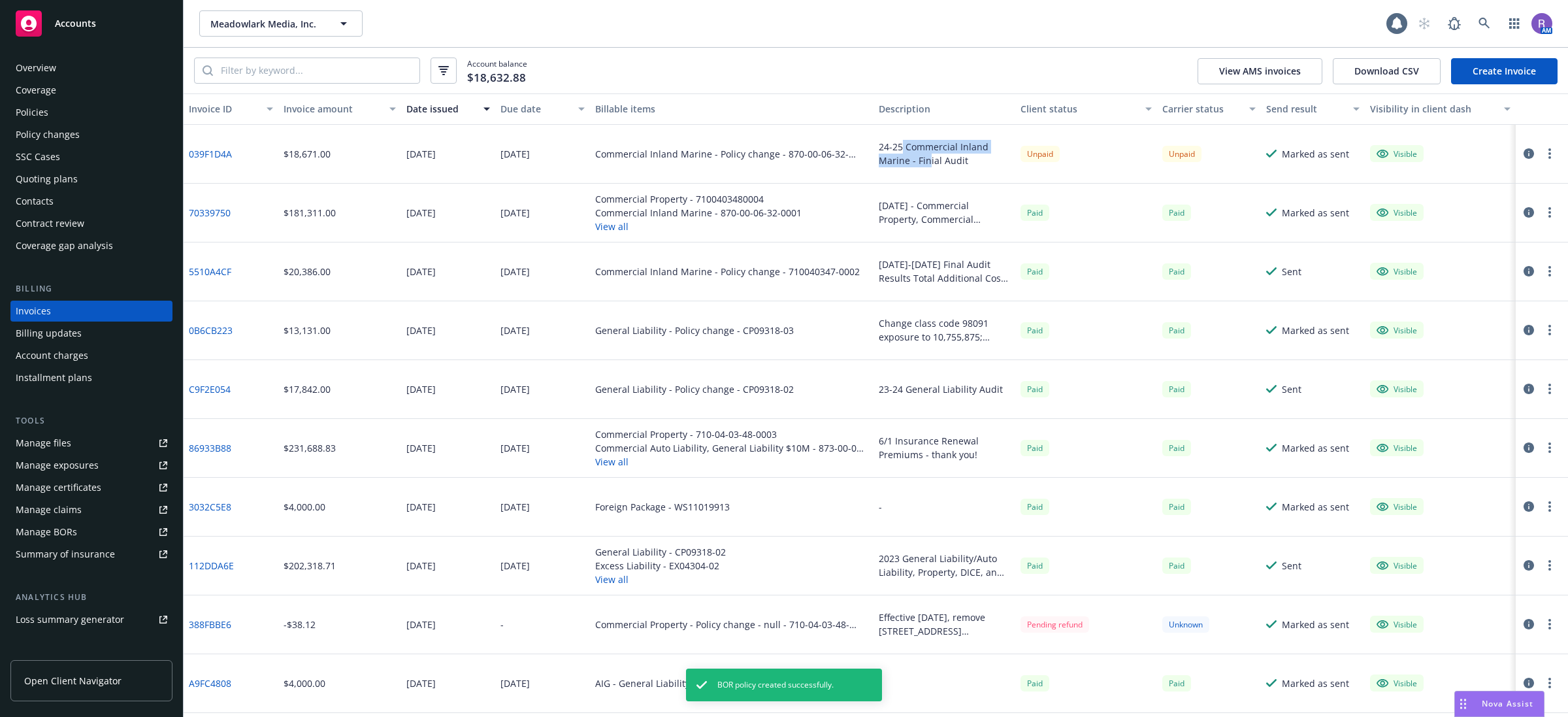
drag, startPoint x: 896, startPoint y: 139, endPoint x: 922, endPoint y: 160, distance: 33.4
click at [922, 160] on div "24-25 Commercial Inland Marine - Finial Audit" at bounding box center [944, 153] width 131 height 27
click at [931, 159] on div "24-25 Commercial Inland Marine - Finial Audit" at bounding box center [944, 153] width 131 height 27
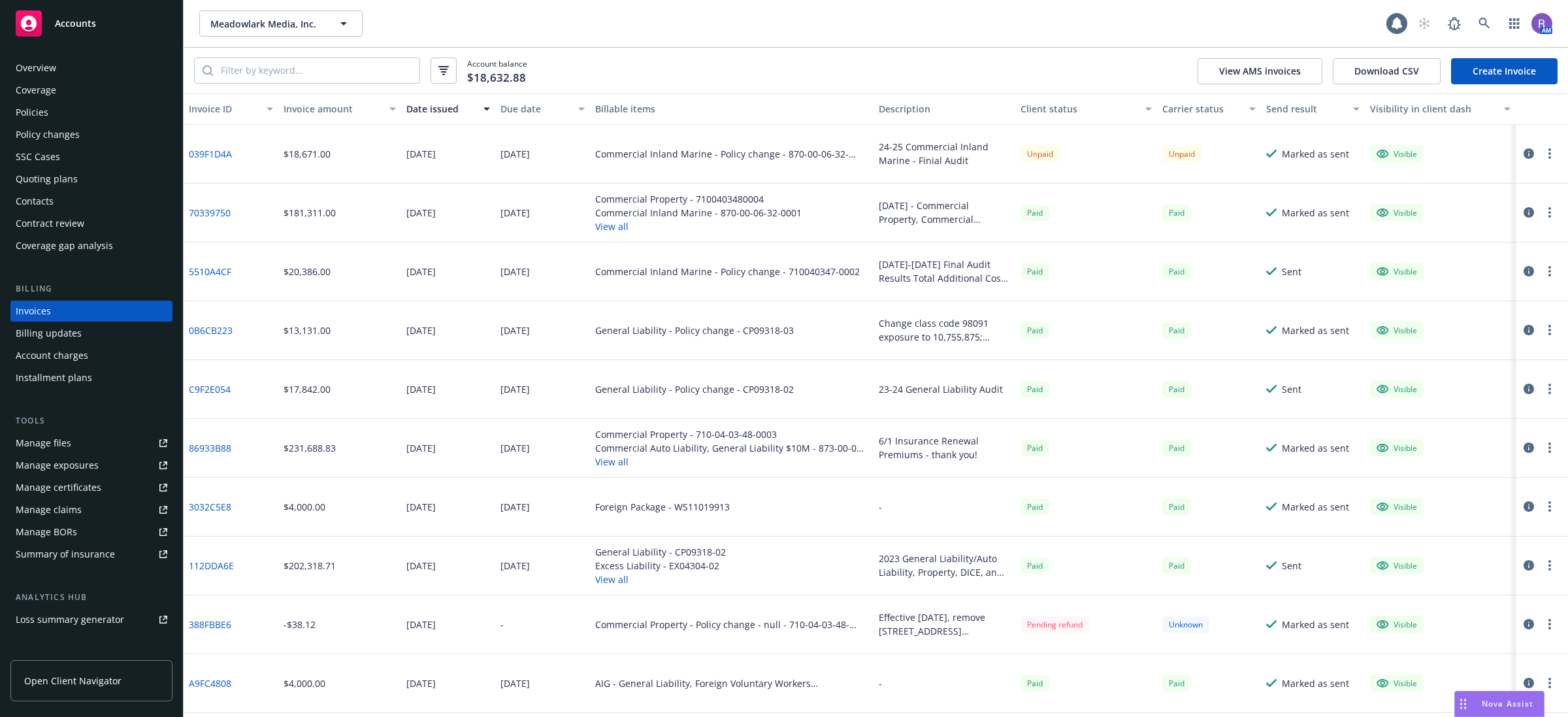
click at [1502, 79] on link "Create Invoice" at bounding box center [1504, 71] width 107 height 26
